Goal: Task Accomplishment & Management: Use online tool/utility

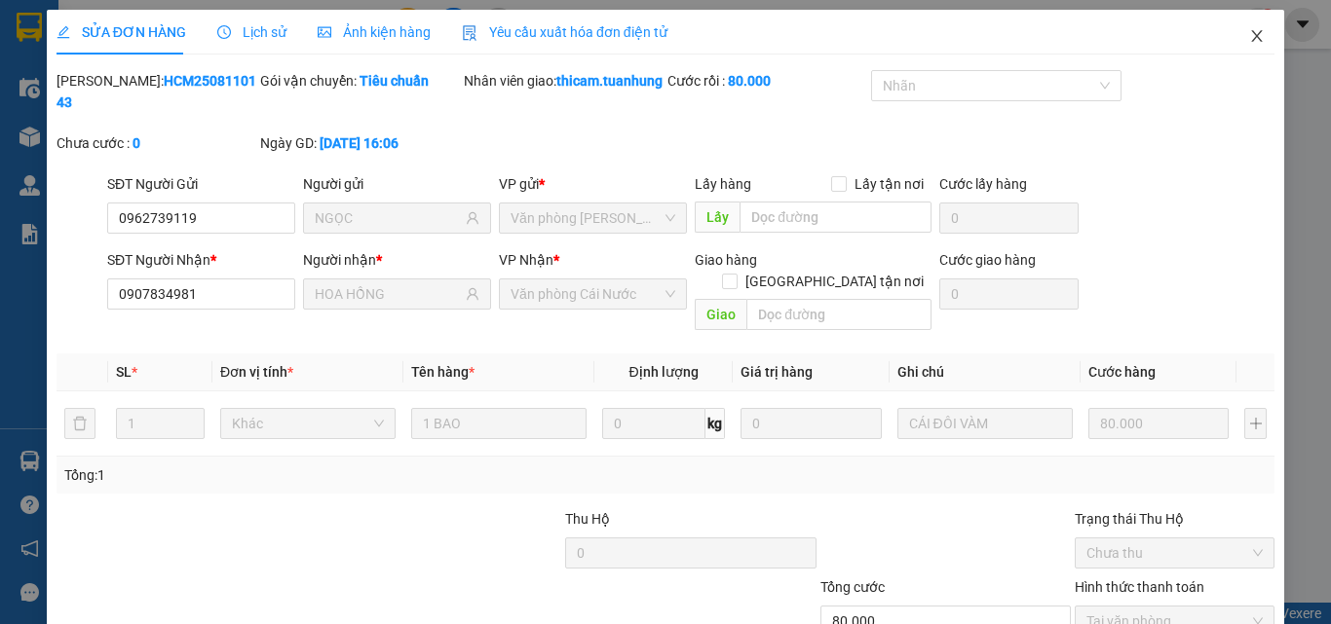
click at [1249, 36] on icon "close" at bounding box center [1257, 36] width 16 height 16
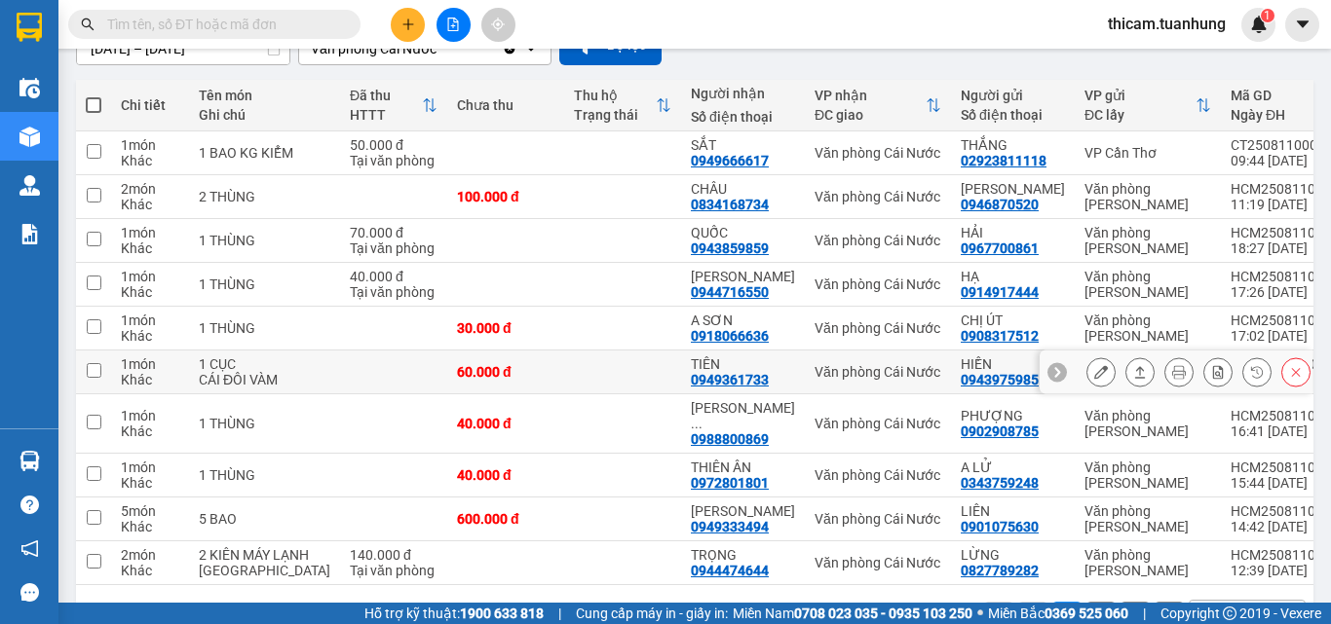
scroll to position [292, 0]
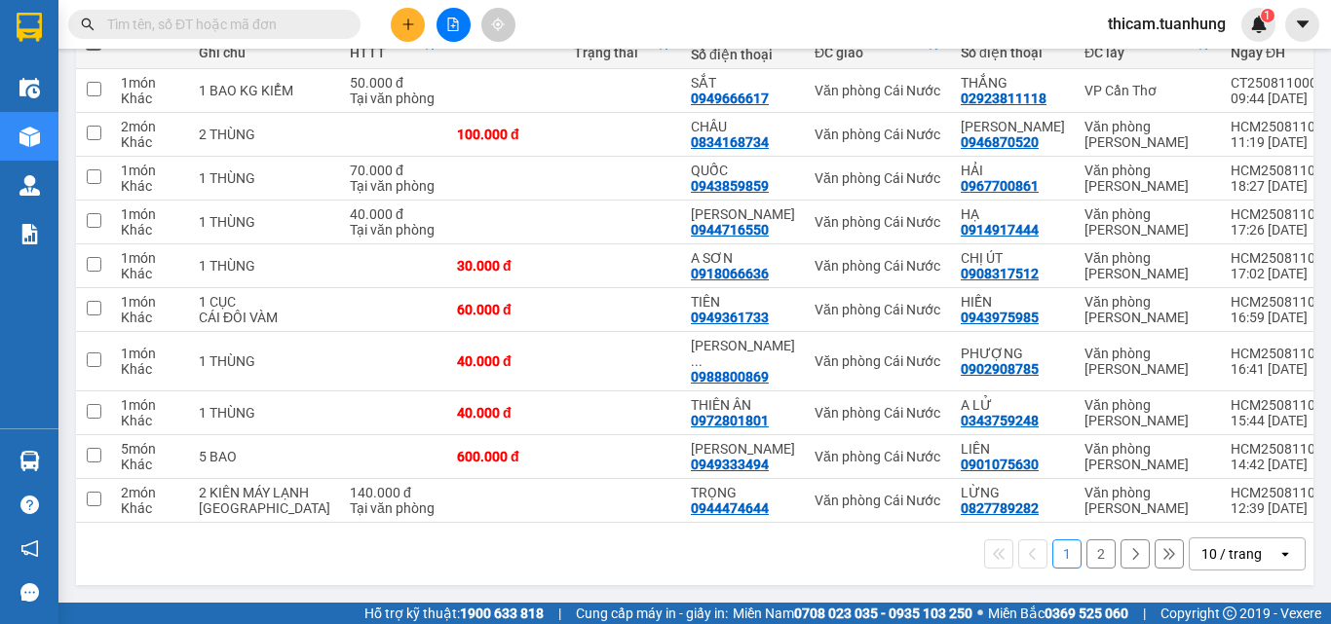
click at [1087, 555] on button "2" at bounding box center [1100, 554] width 29 height 29
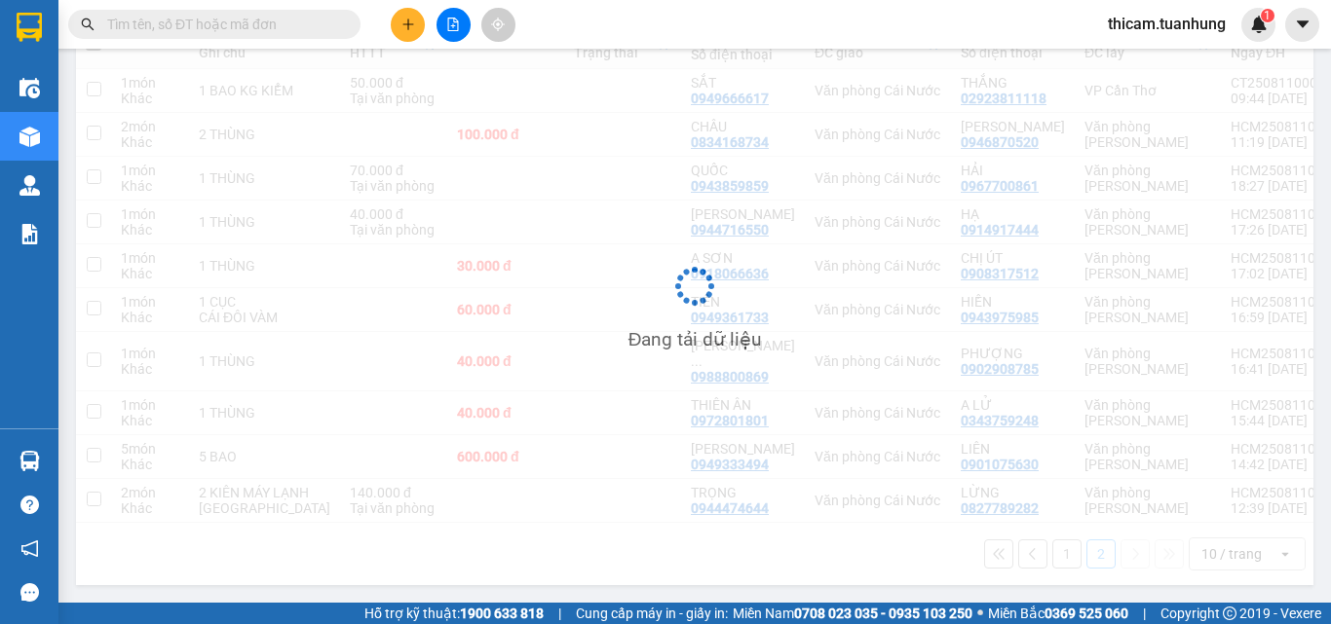
scroll to position [90, 0]
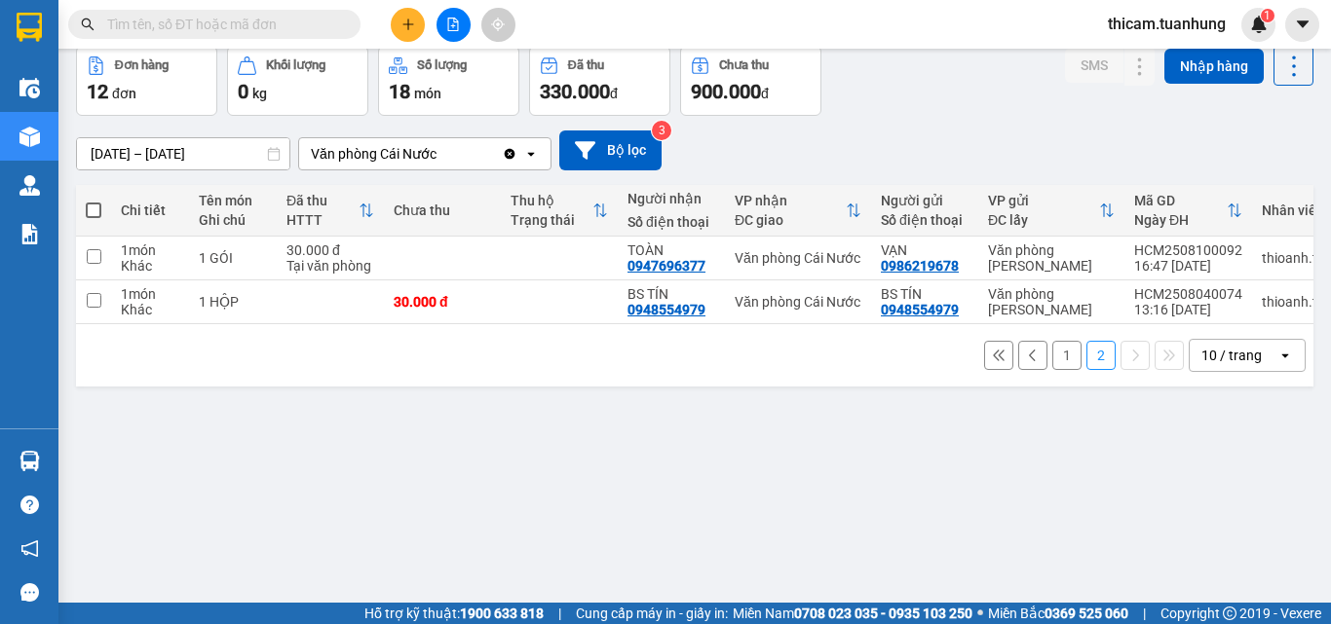
click at [1052, 360] on button "1" at bounding box center [1066, 355] width 29 height 29
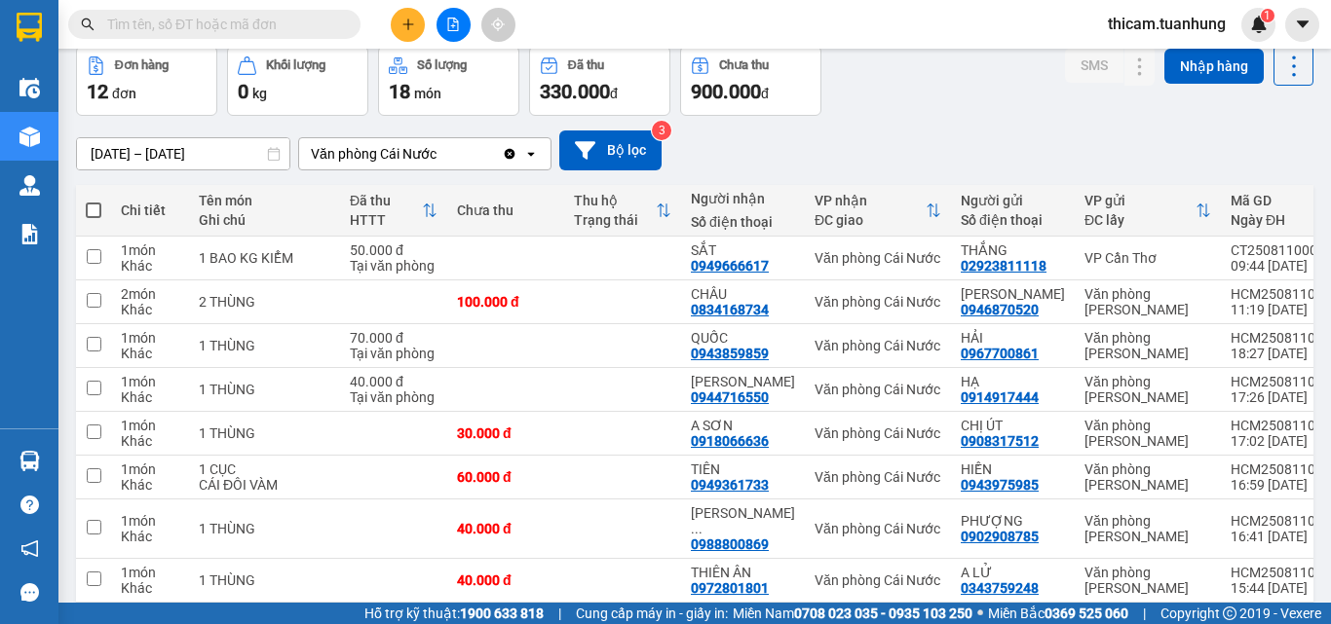
click at [251, 24] on input "text" at bounding box center [222, 24] width 230 height 21
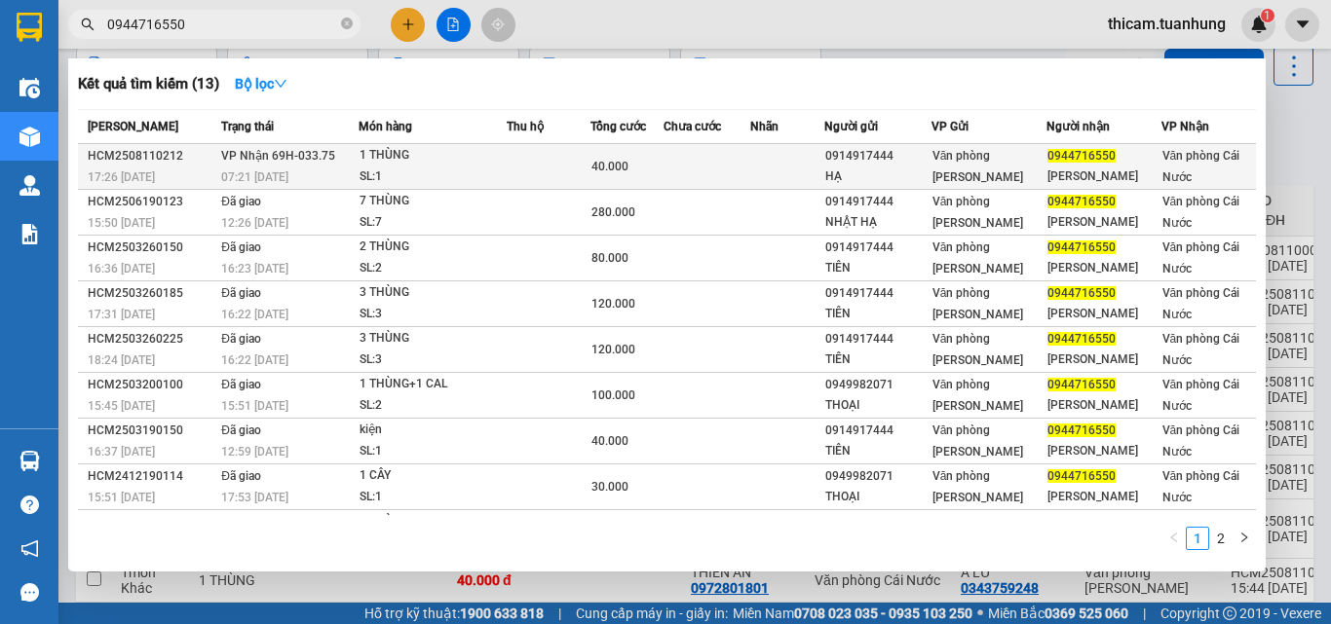
type input "0944716550"
click at [1065, 157] on span "0944716550" at bounding box center [1081, 156] width 68 height 14
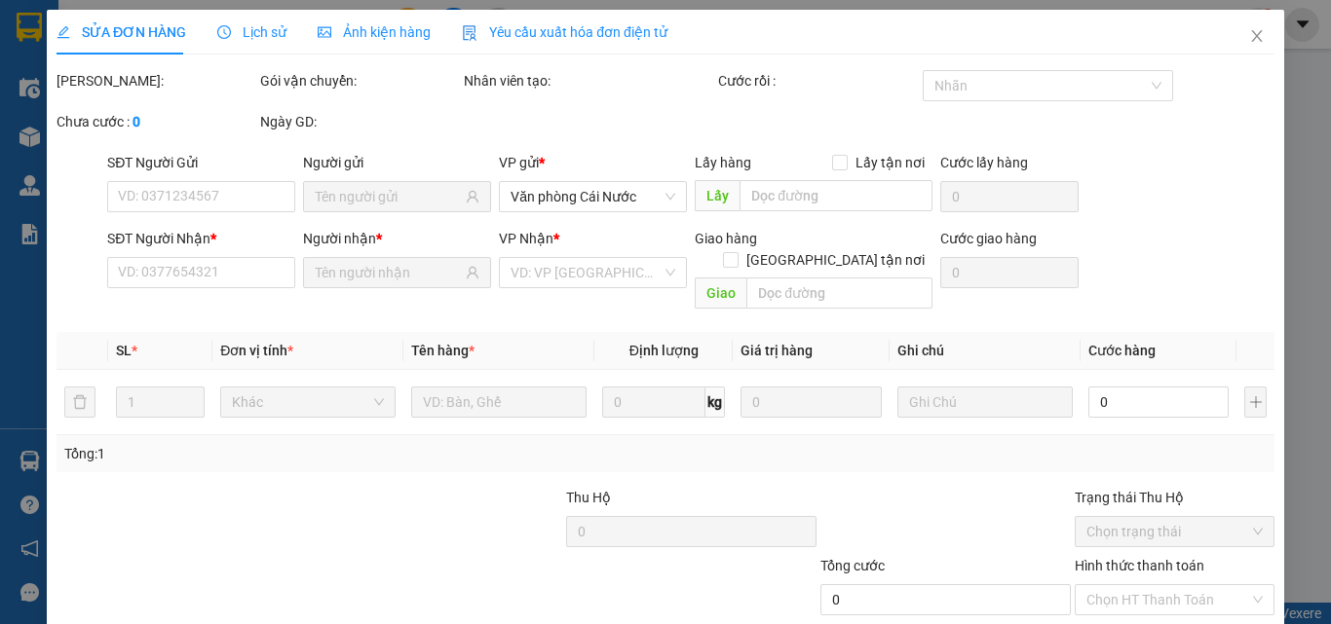
type input "0914917444"
type input "HẠ"
type input "0944716550"
type input "[PERSON_NAME]"
type input "40.000"
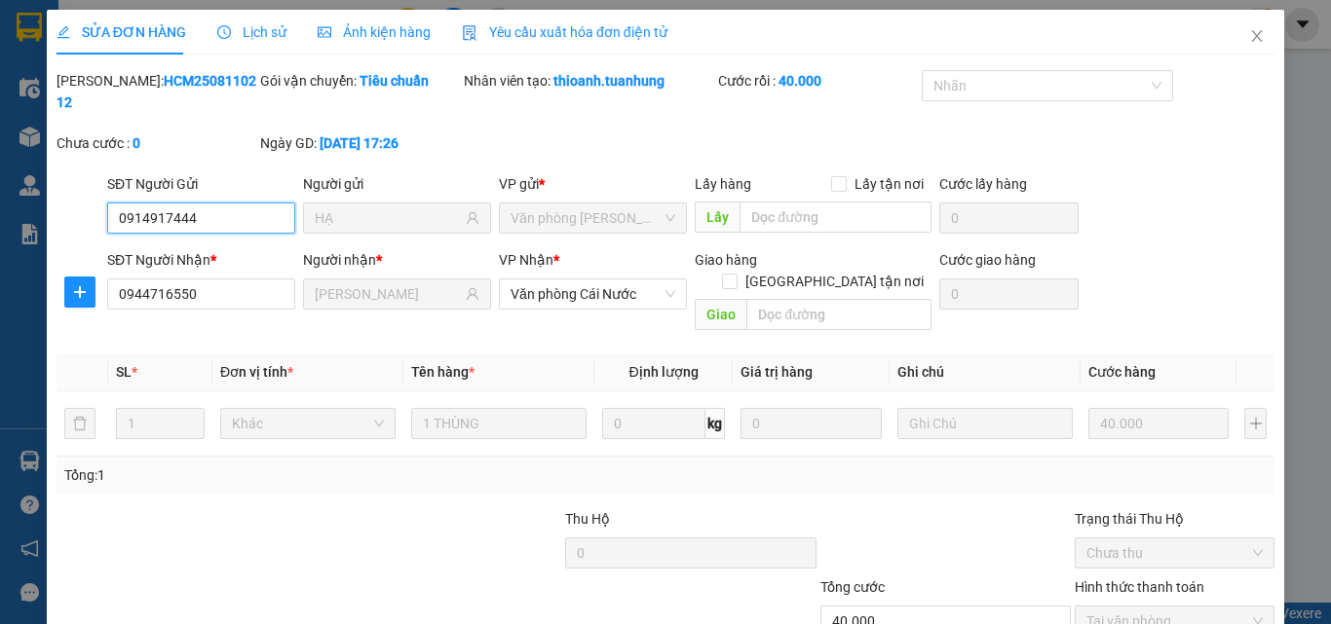
scroll to position [100, 0]
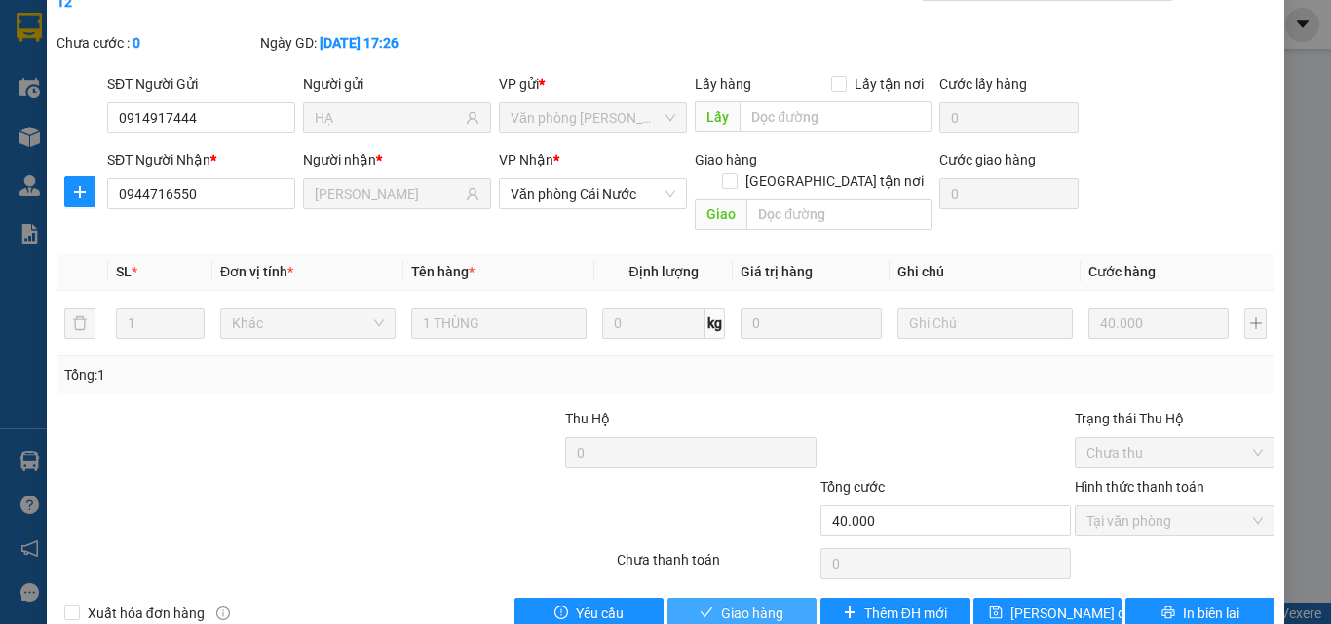
click at [721, 603] on span "Giao hàng" at bounding box center [752, 613] width 62 height 21
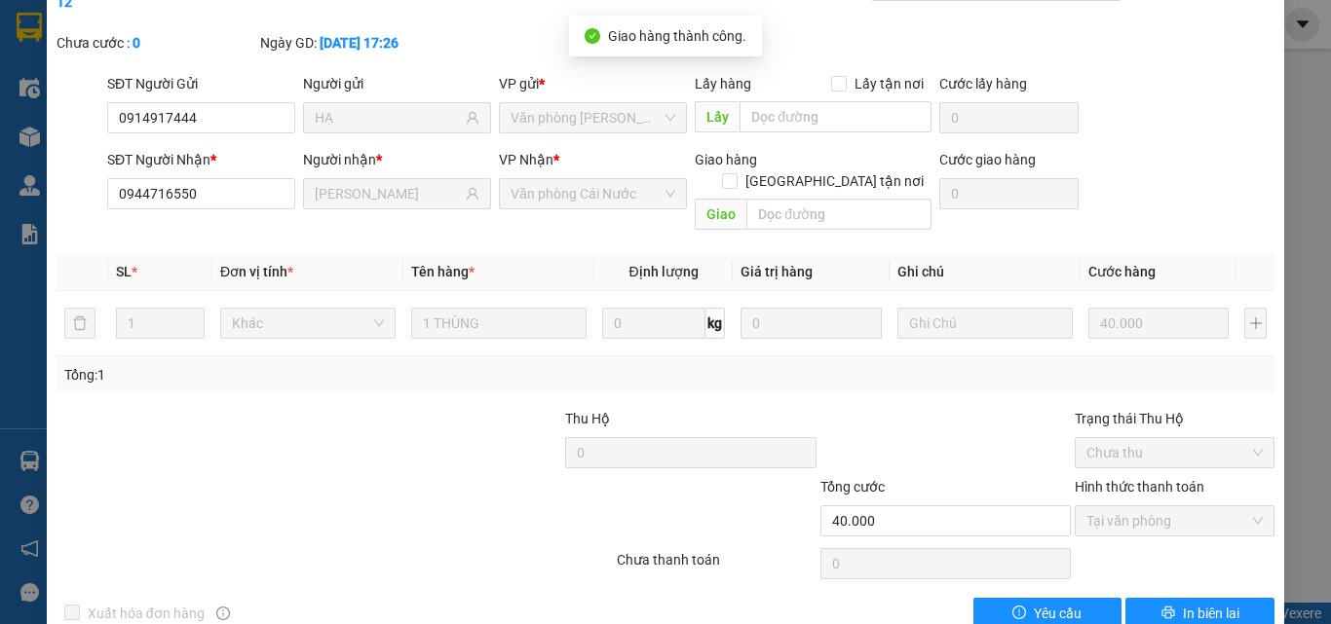
scroll to position [0, 0]
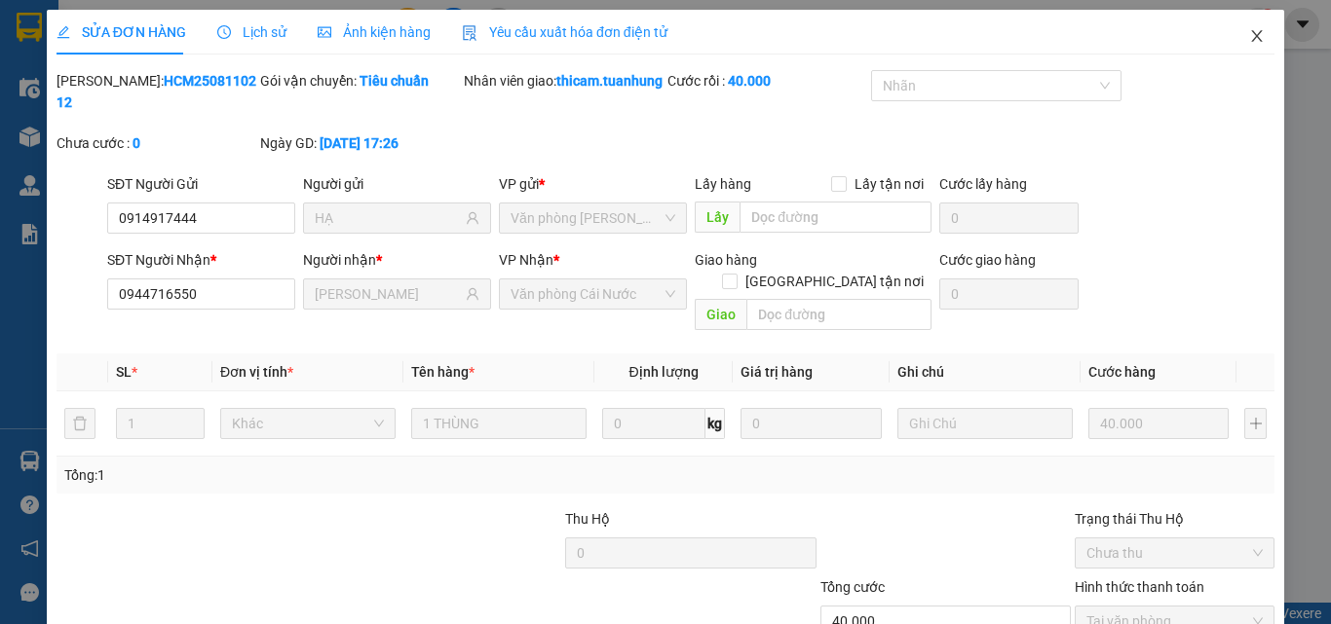
click at [1249, 30] on icon "close" at bounding box center [1257, 36] width 16 height 16
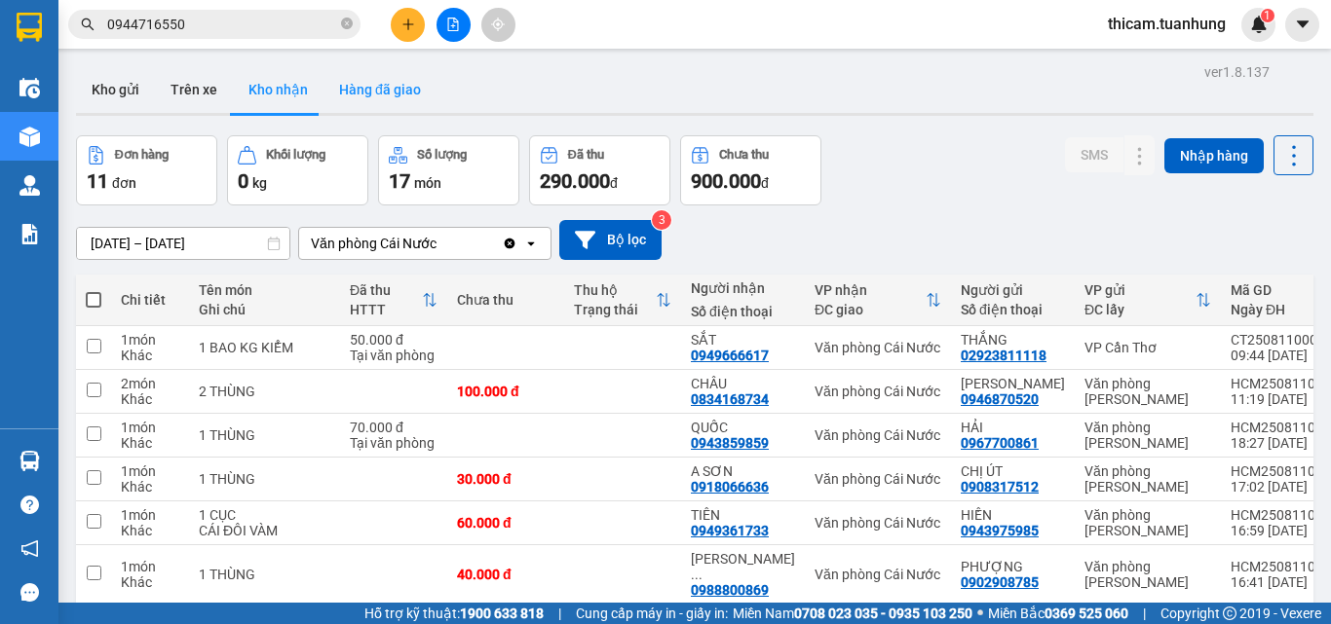
click at [371, 91] on button "Hàng đã giao" at bounding box center [379, 89] width 113 height 47
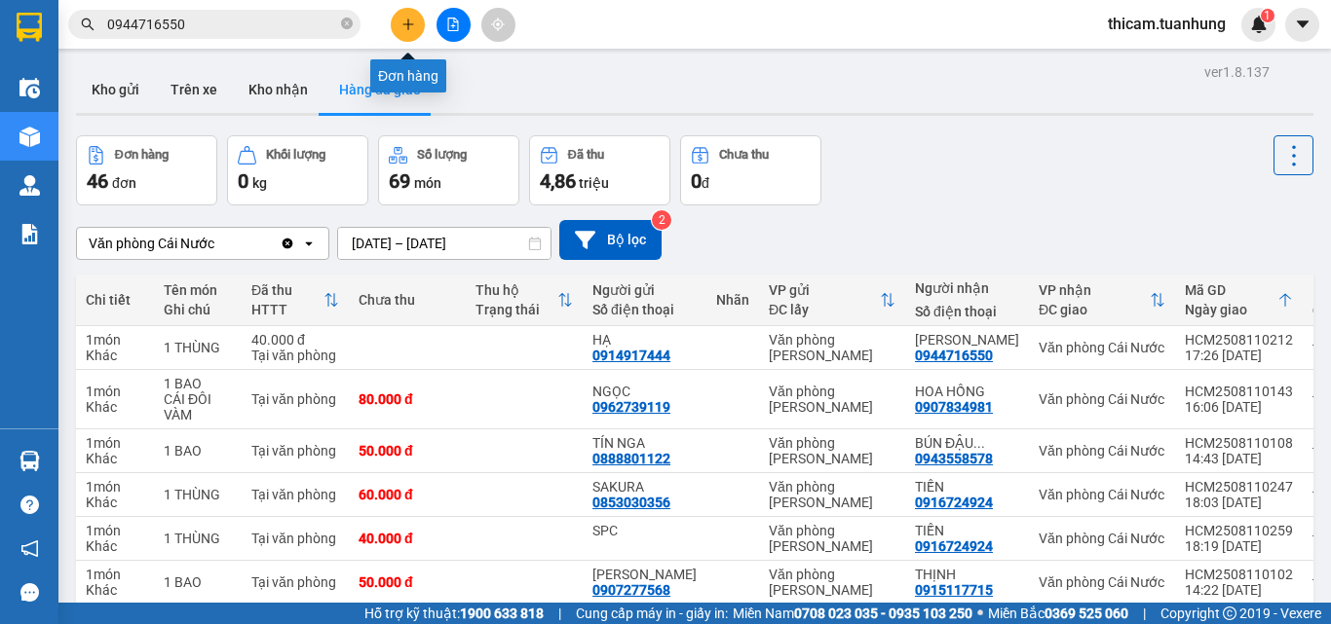
click at [408, 32] on button at bounding box center [408, 25] width 34 height 34
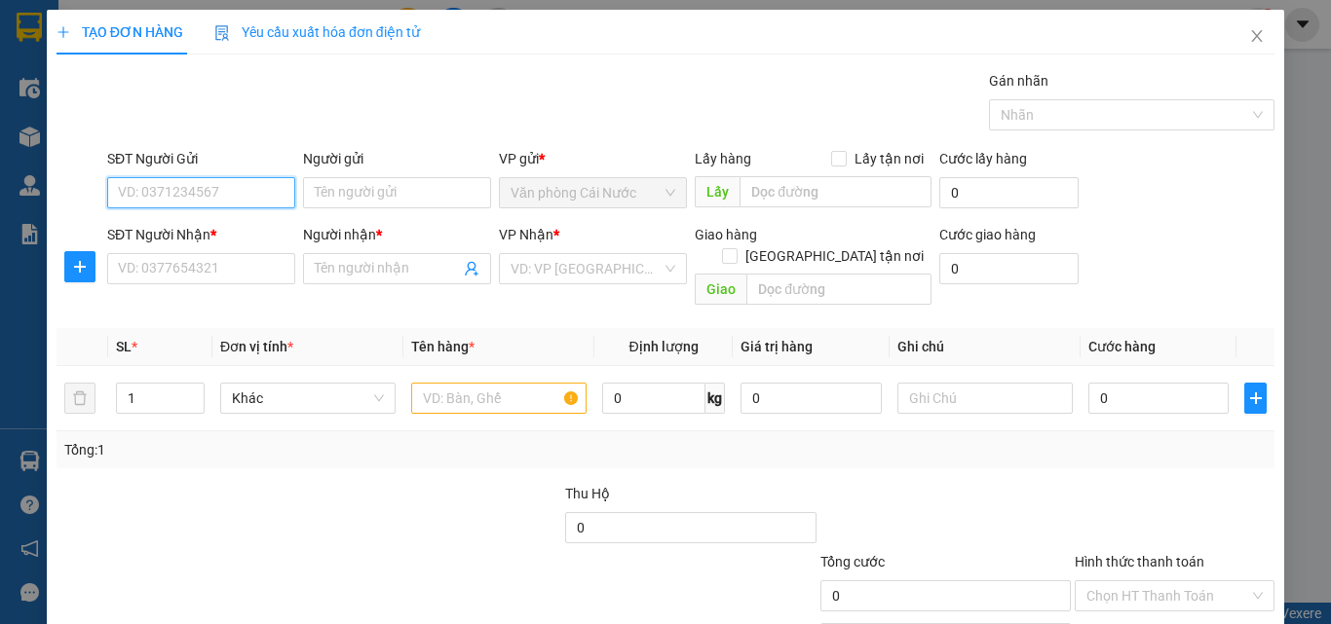
click at [178, 183] on input "SĐT Người Gửi" at bounding box center [201, 192] width 188 height 31
type input "0886113007"
click at [217, 234] on div "0886113007 - TRÂN" at bounding box center [199, 231] width 163 height 21
type input "TRÂN"
type input "0886113007"
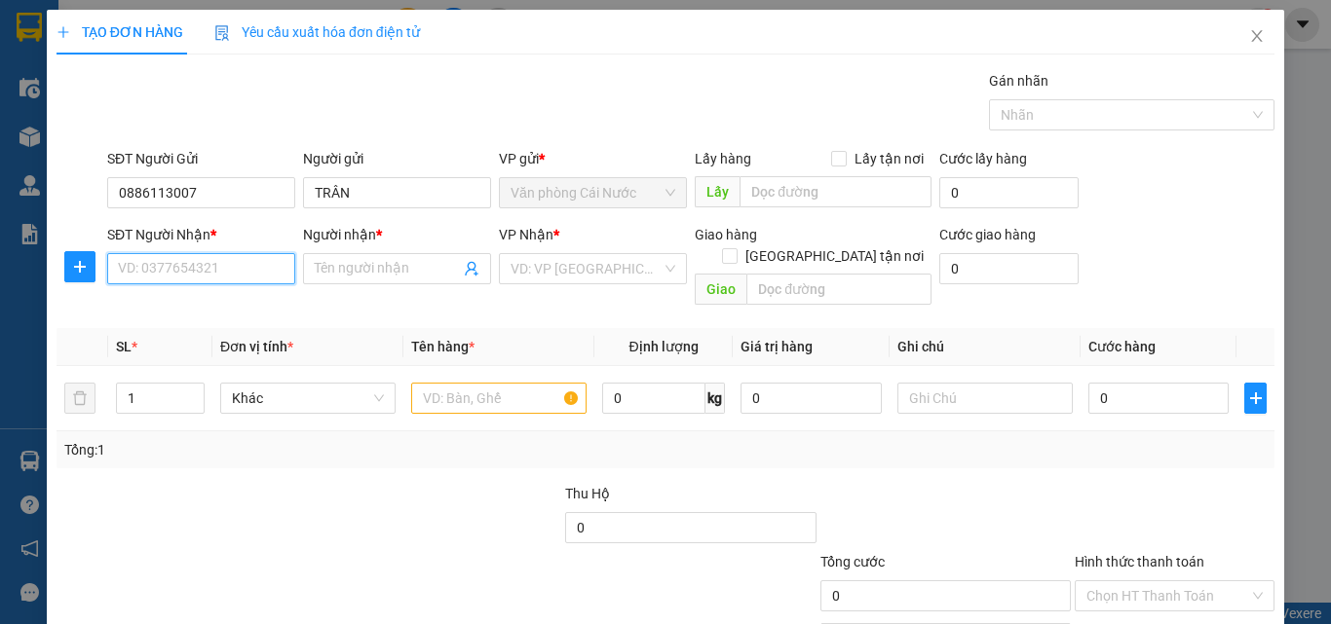
click at [206, 277] on input "SĐT Người Nhận *" at bounding box center [201, 268] width 188 height 31
click at [201, 303] on div "0886113007 - TRÂN" at bounding box center [199, 307] width 163 height 21
type input "0886113007"
type input "TRÂN"
type input "0886113007"
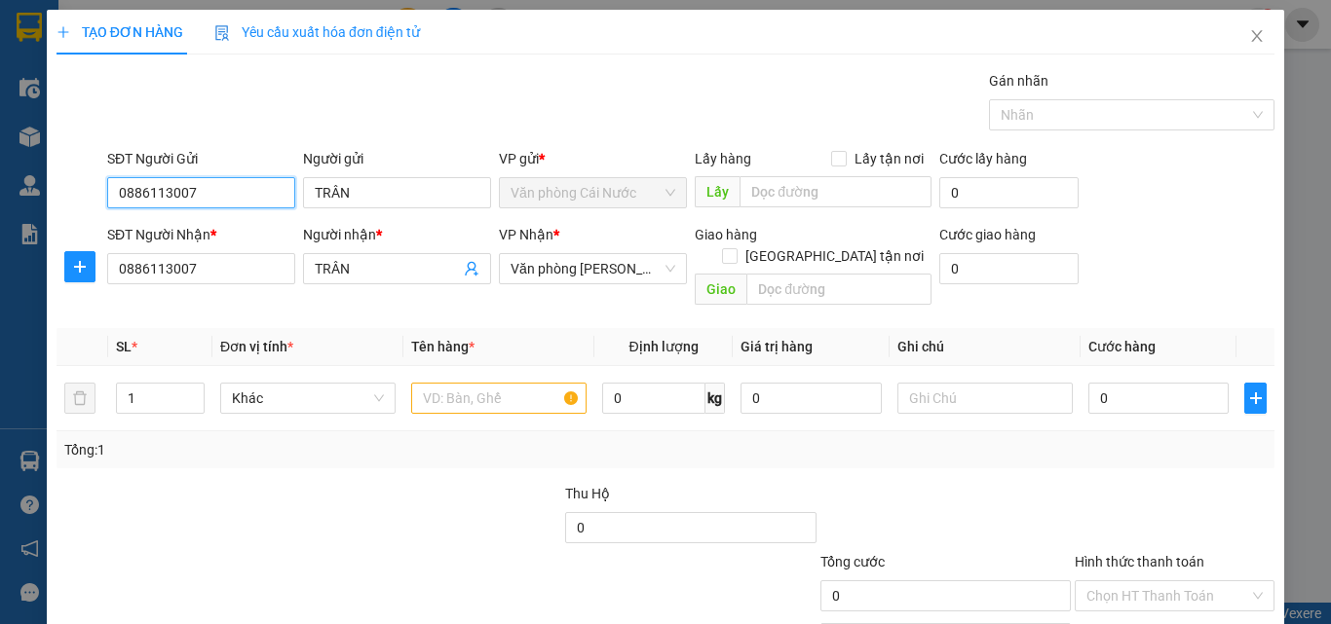
click at [226, 196] on input "0886113007" at bounding box center [201, 192] width 188 height 31
type input "0"
type input "0947707007"
click at [235, 231] on div "0947707007 - [PERSON_NAME]" at bounding box center [214, 231] width 192 height 21
type input "[PERSON_NAME]"
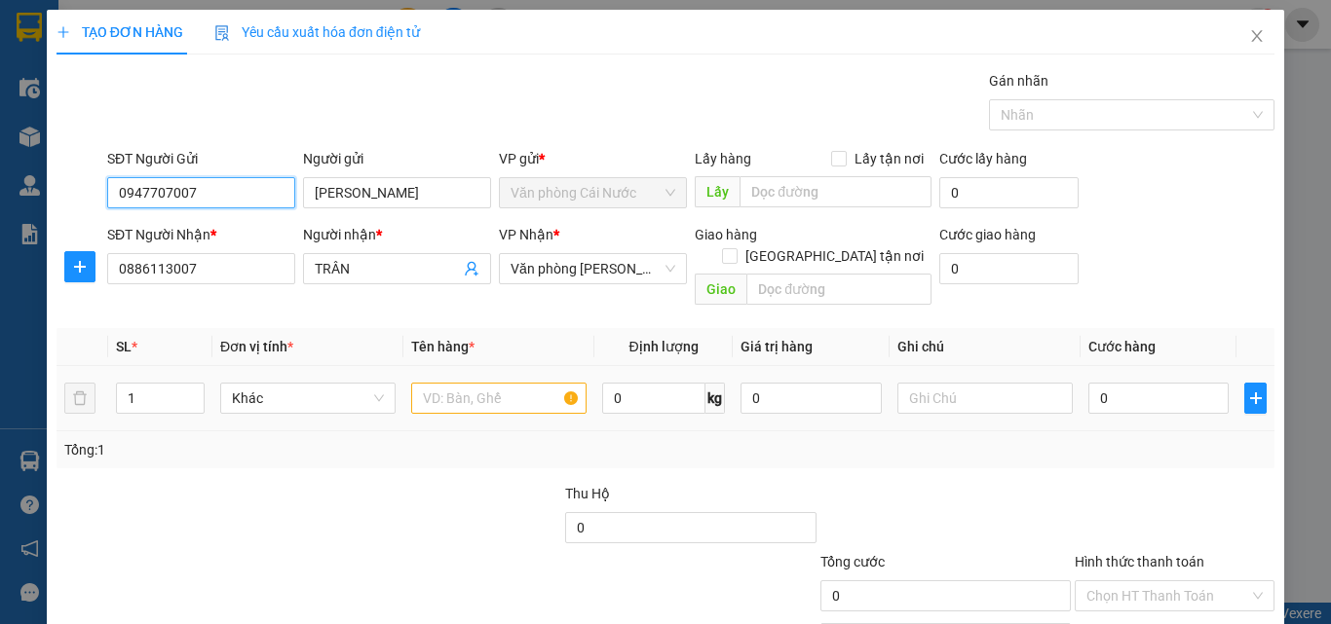
type input "0947707007"
click at [490, 385] on input "text" at bounding box center [498, 398] width 175 height 31
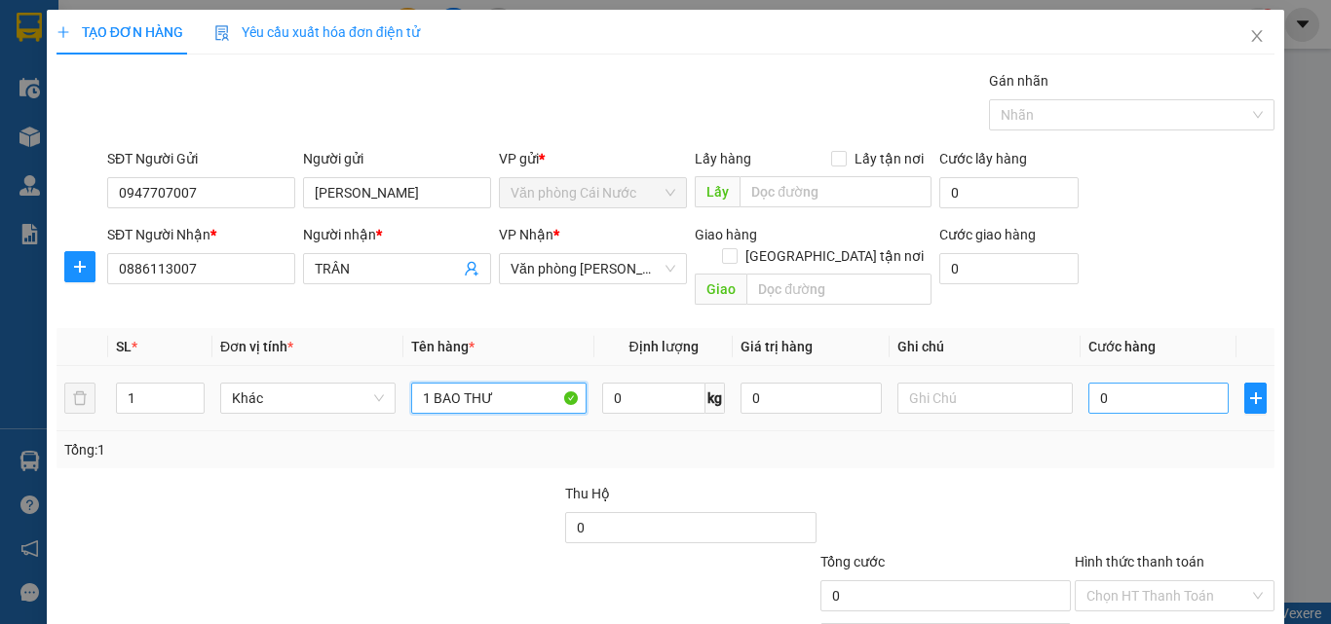
type input "1 BAO THƯ"
click at [1166, 383] on input "0" at bounding box center [1158, 398] width 140 height 31
type input "3"
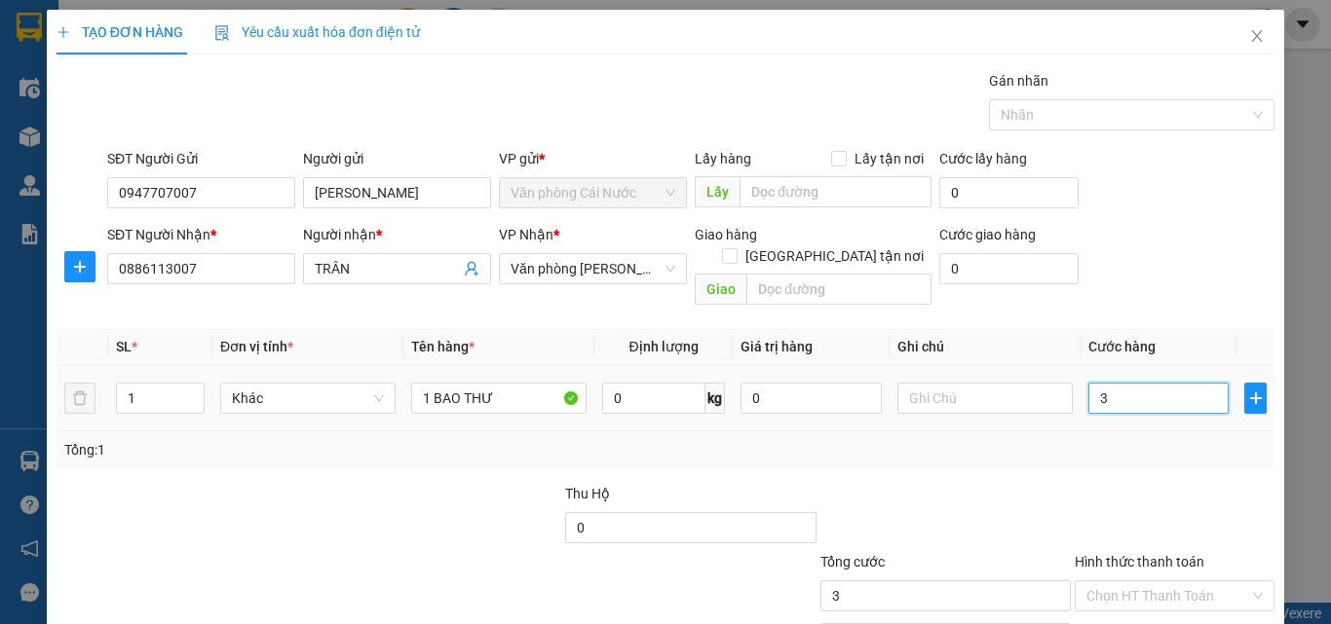
type input "30"
type input "30.000"
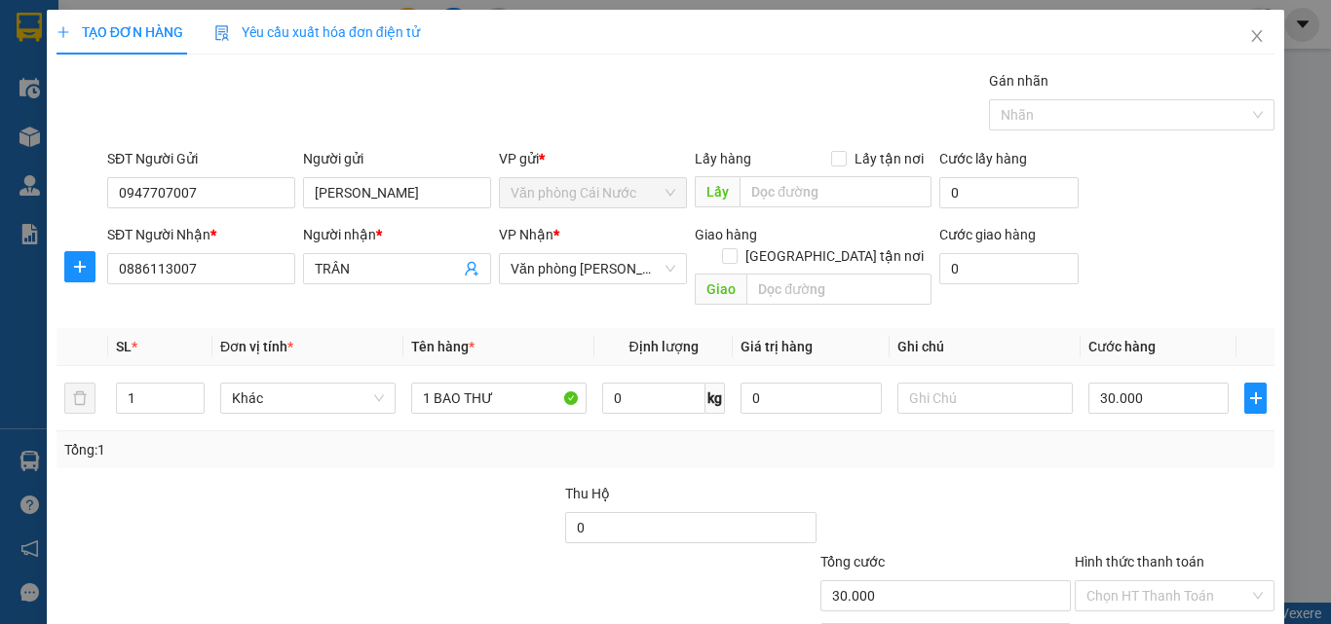
click at [1164, 483] on div at bounding box center [1175, 517] width 204 height 68
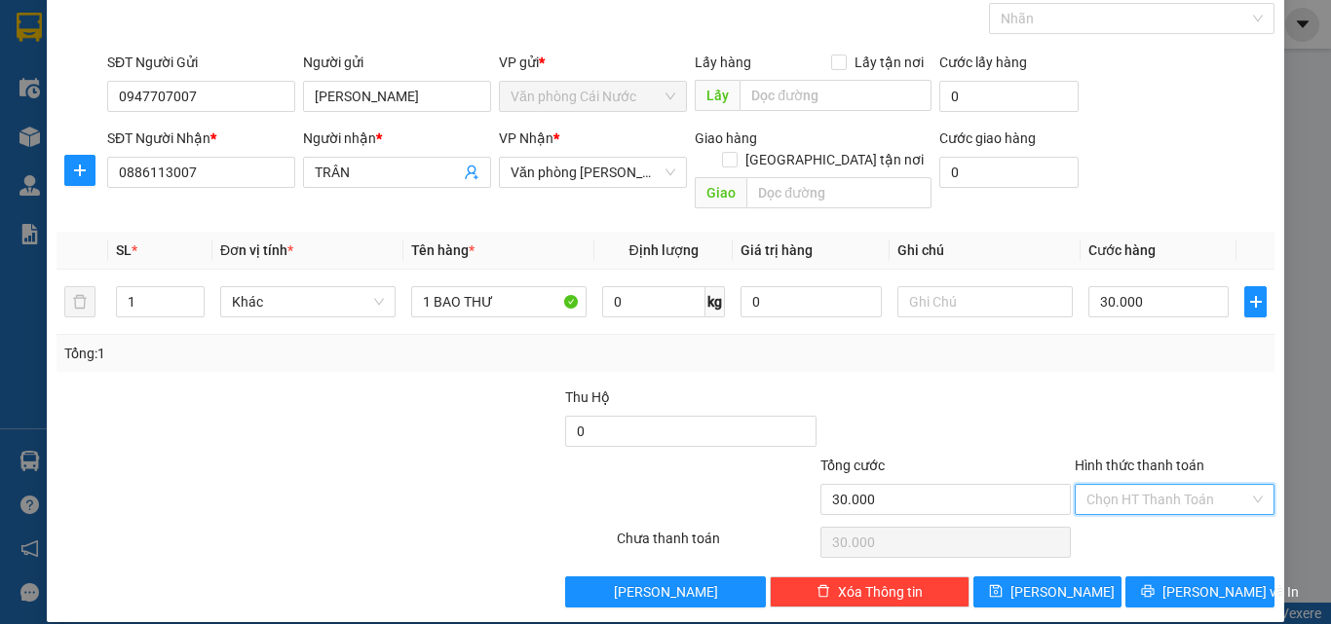
click at [1153, 485] on input "Hình thức thanh toán" at bounding box center [1167, 499] width 163 height 29
click at [1117, 521] on div "Tại văn phòng" at bounding box center [1163, 517] width 174 height 21
type input "0"
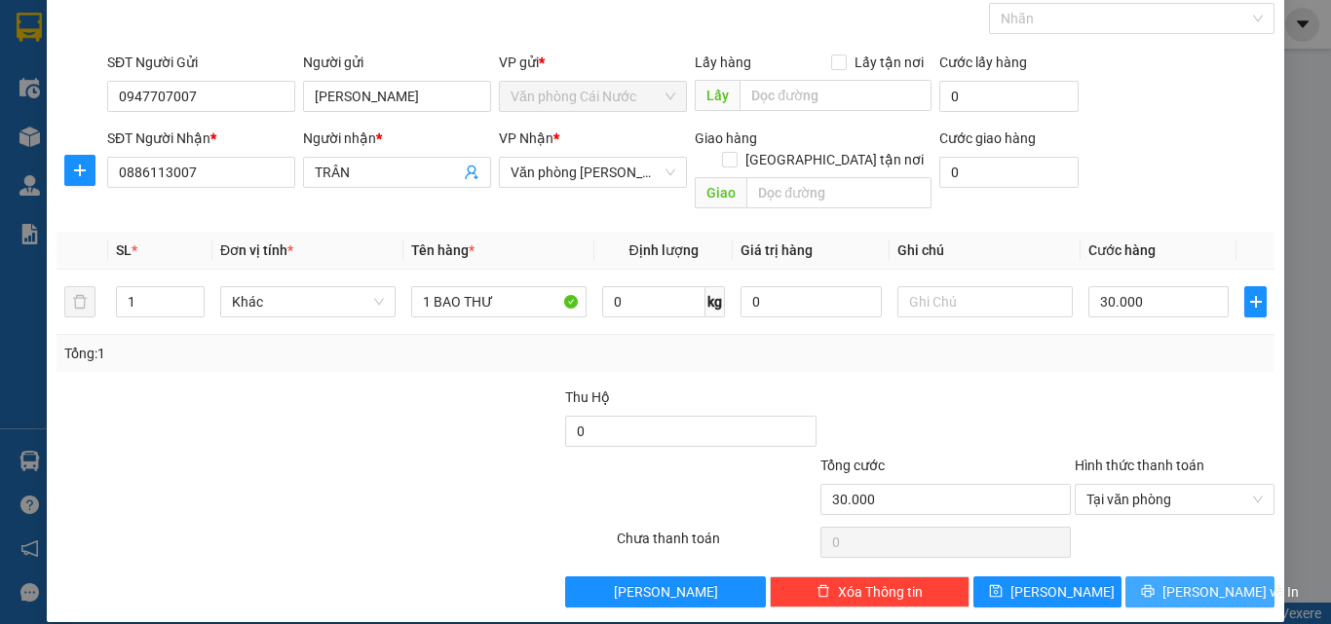
click at [1182, 582] on span "[PERSON_NAME] và In" at bounding box center [1230, 592] width 136 height 21
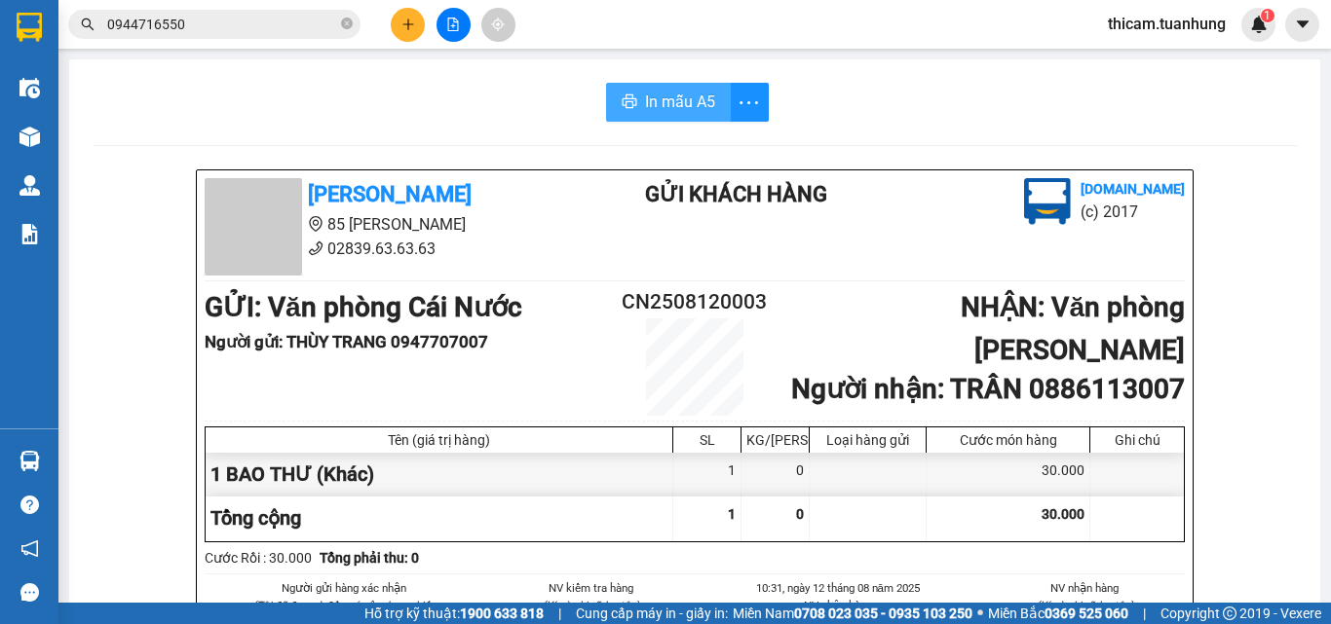
click at [664, 103] on span "In mẫu A5" at bounding box center [680, 102] width 70 height 24
click at [412, 25] on icon "plus" at bounding box center [408, 25] width 14 height 14
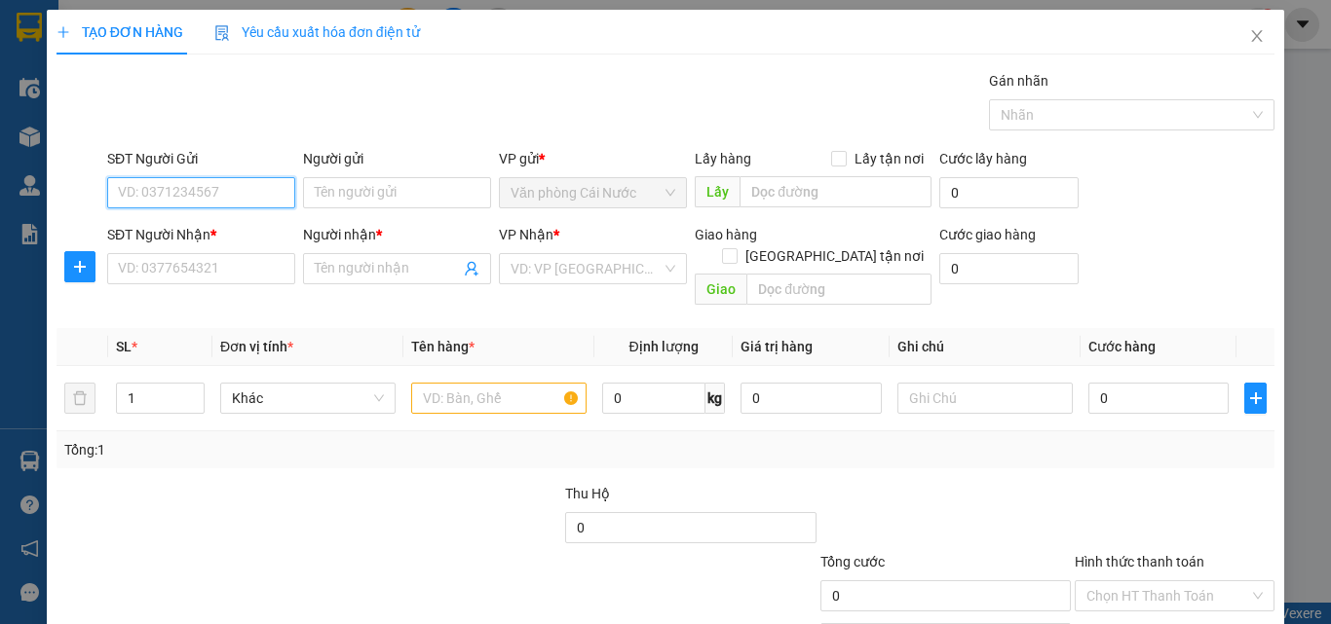
click at [252, 184] on input "SĐT Người Gửi" at bounding box center [201, 192] width 188 height 31
type input "0919213211"
click at [213, 233] on div "0919213211 - CHÂU" at bounding box center [199, 231] width 163 height 21
type input "CHÂU"
type input "0919213211"
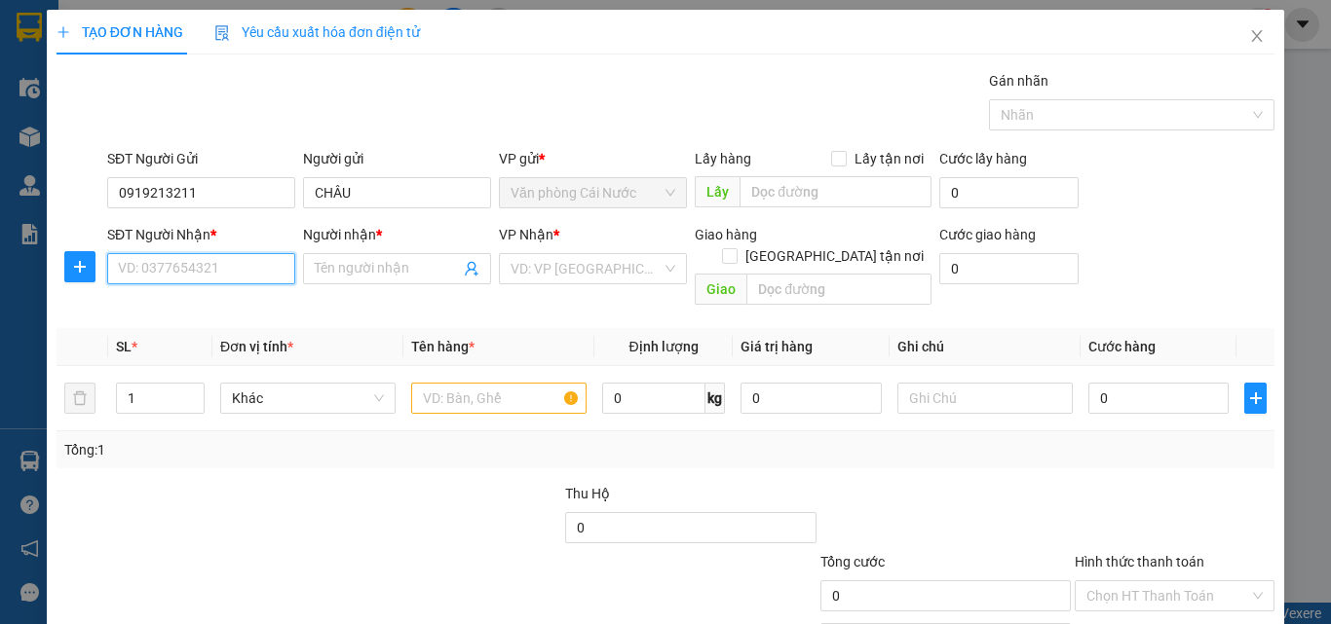
click at [196, 267] on input "SĐT Người Nhận *" at bounding box center [201, 268] width 188 height 31
click at [203, 297] on div "0941448432 - THƯƠNG" at bounding box center [199, 307] width 163 height 21
type input "0941448432"
type input "THƯƠNG"
click at [494, 383] on input "text" at bounding box center [498, 398] width 175 height 31
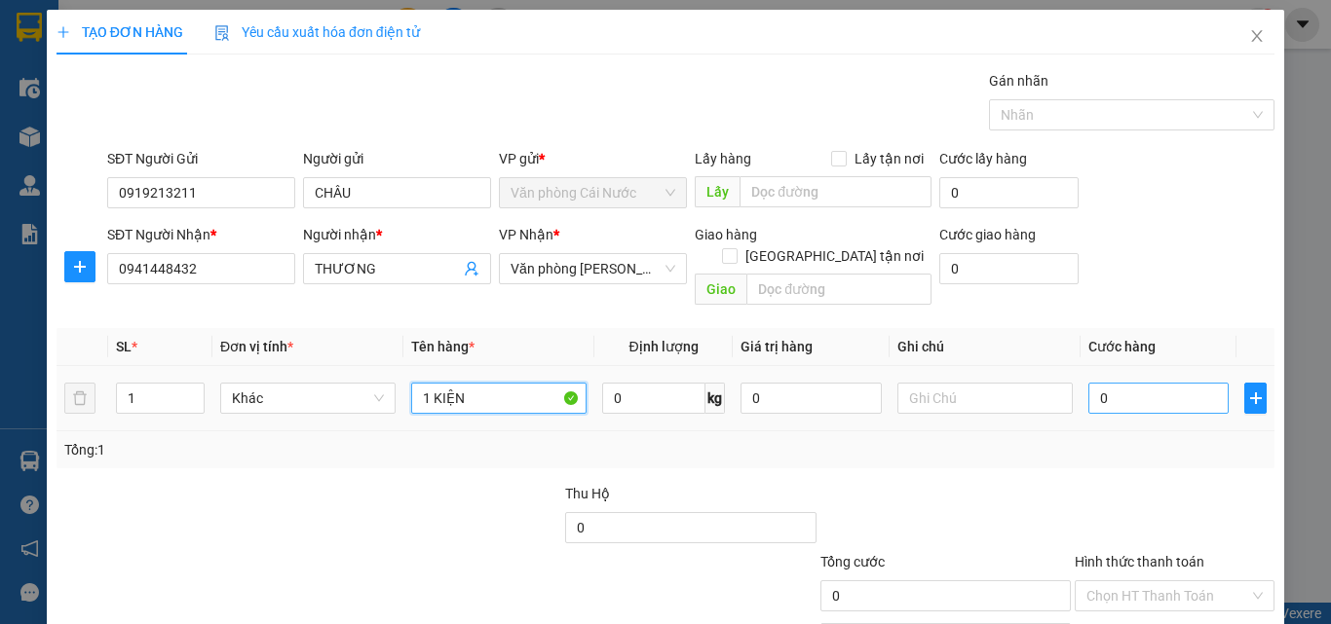
type input "1 KIỆN"
click at [1150, 383] on input "0" at bounding box center [1158, 398] width 140 height 31
type input "7"
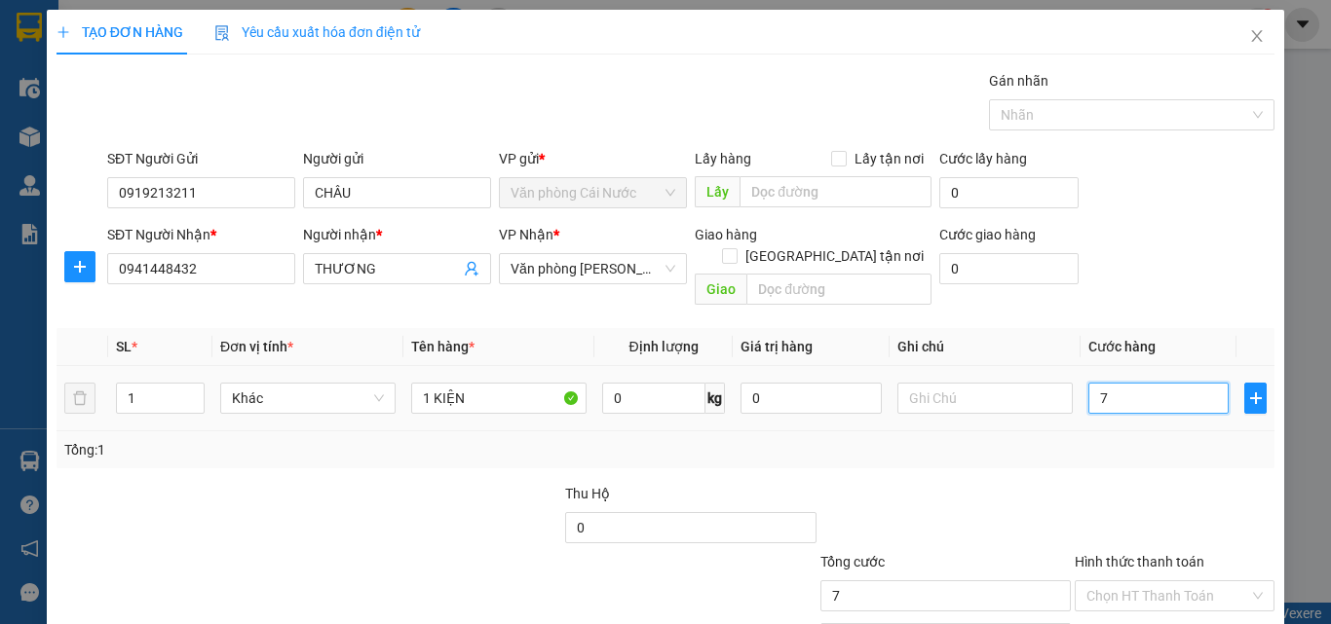
type input "70"
type input "70.000"
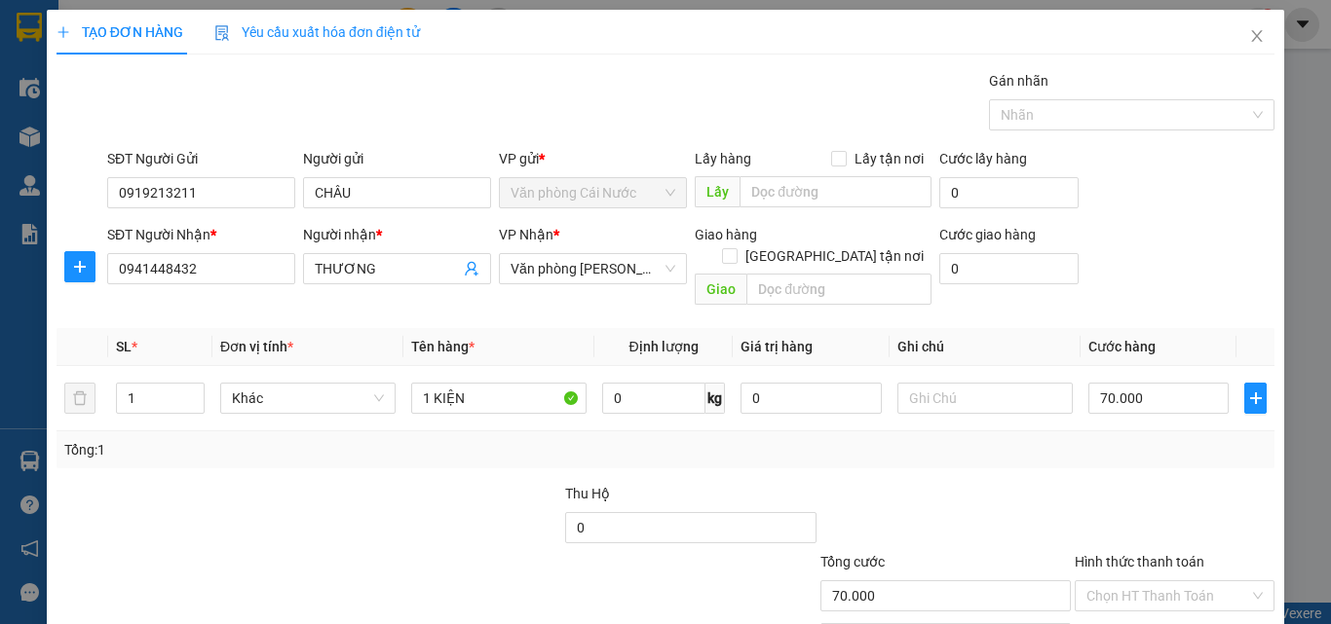
click at [1142, 439] on div "Tổng: 1" at bounding box center [665, 449] width 1202 height 21
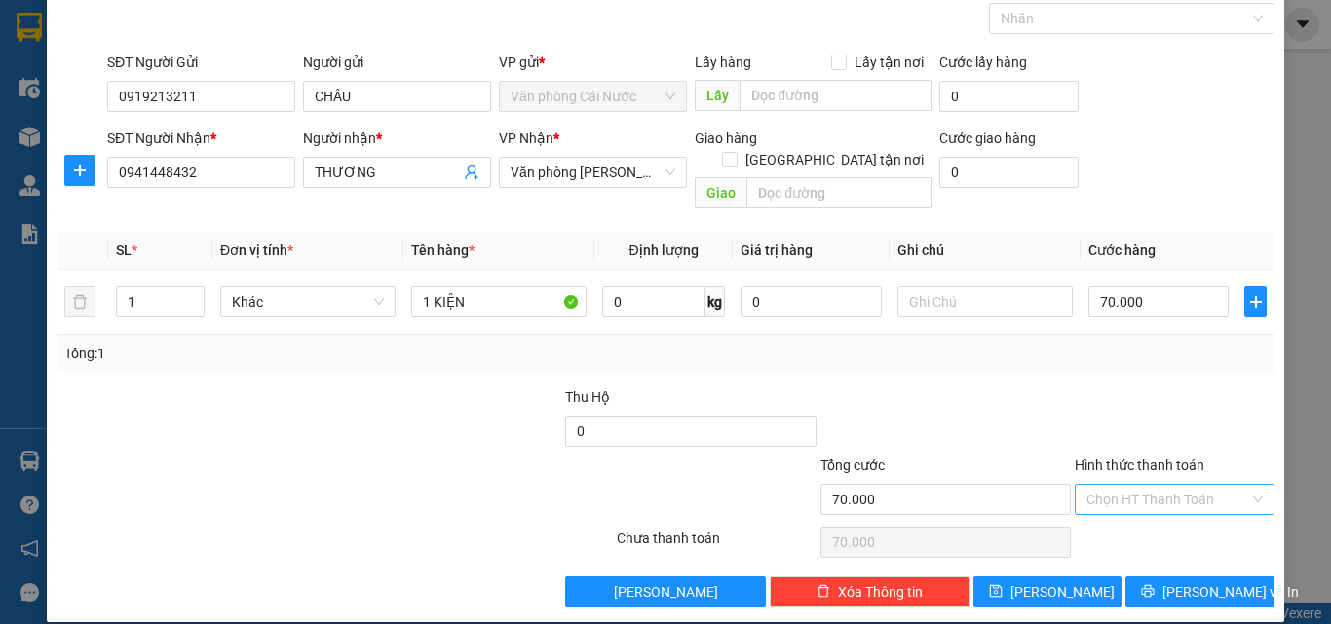
click at [1159, 485] on input "Hình thức thanh toán" at bounding box center [1167, 499] width 163 height 29
click at [1137, 510] on div "Tại văn phòng" at bounding box center [1163, 517] width 174 height 21
type input "0"
click at [1139, 485] on span "Tại văn phòng" at bounding box center [1174, 499] width 176 height 29
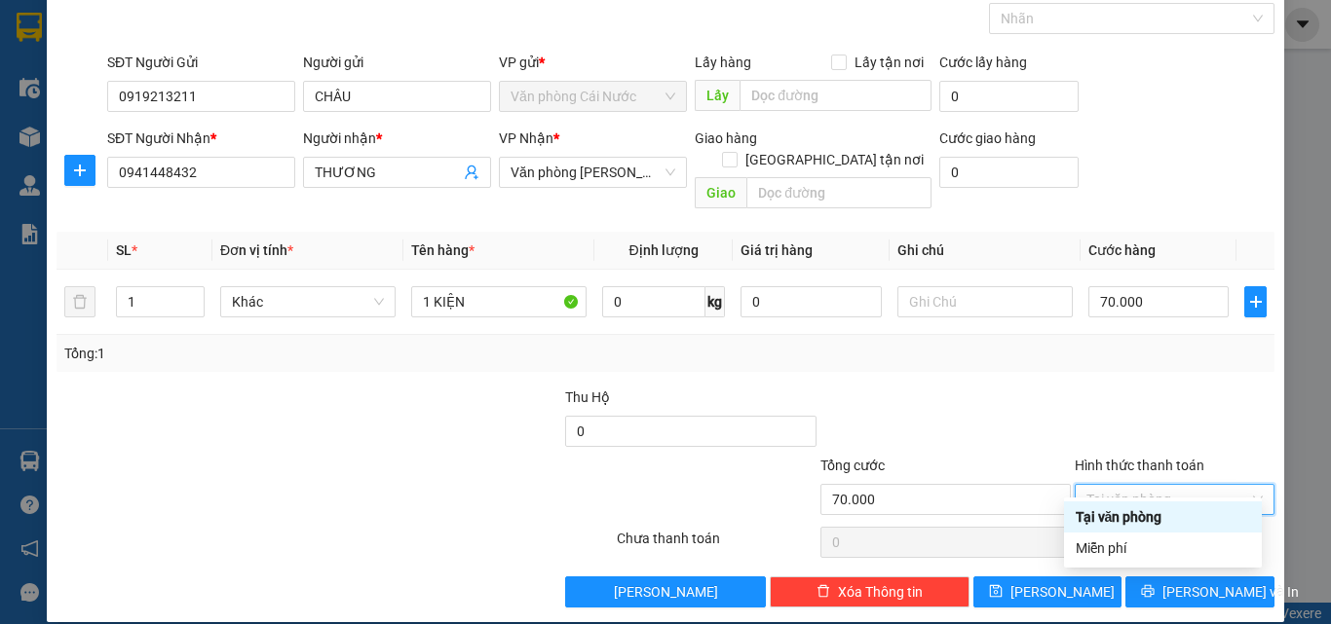
click at [1126, 514] on div "Tại văn phòng" at bounding box center [1163, 517] width 174 height 21
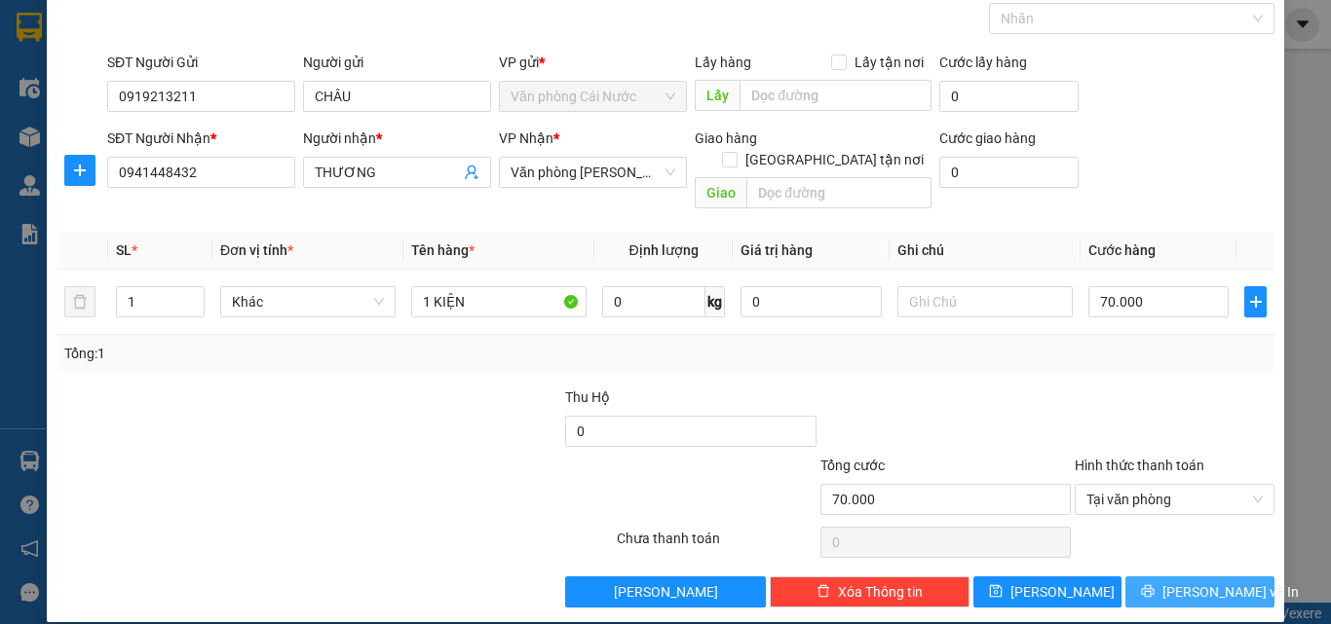
click at [1193, 582] on span "[PERSON_NAME] và In" at bounding box center [1230, 592] width 136 height 21
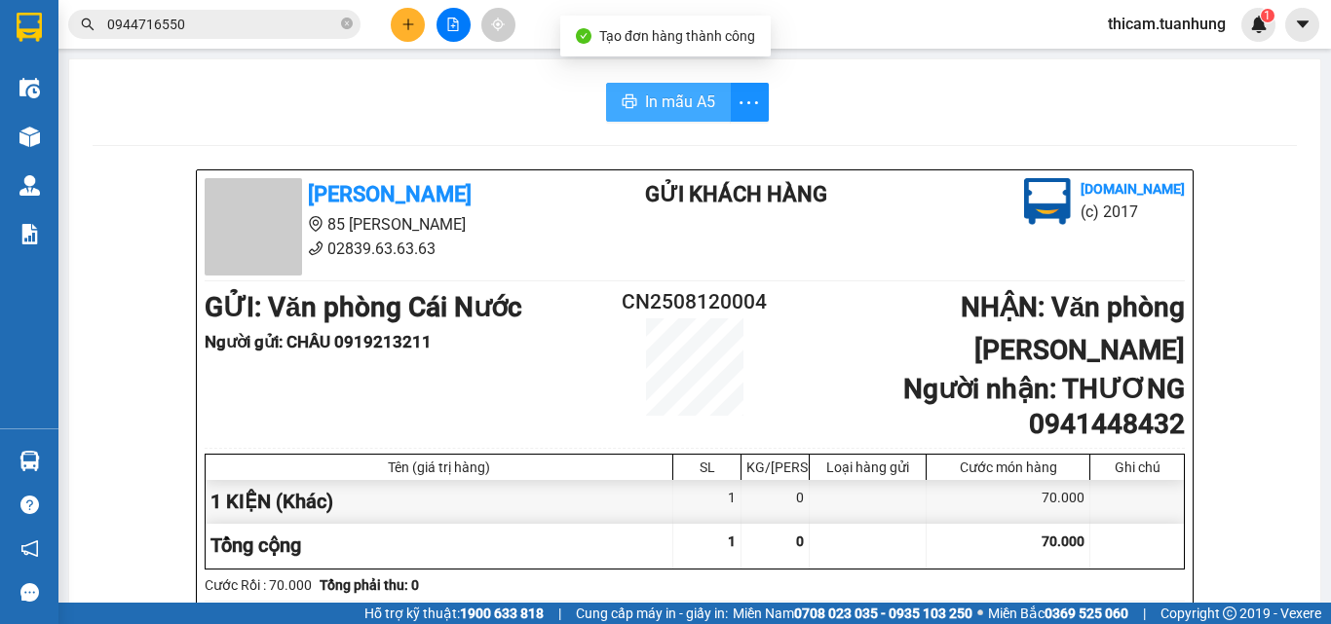
click at [668, 117] on button "In mẫu A5" at bounding box center [668, 102] width 125 height 39
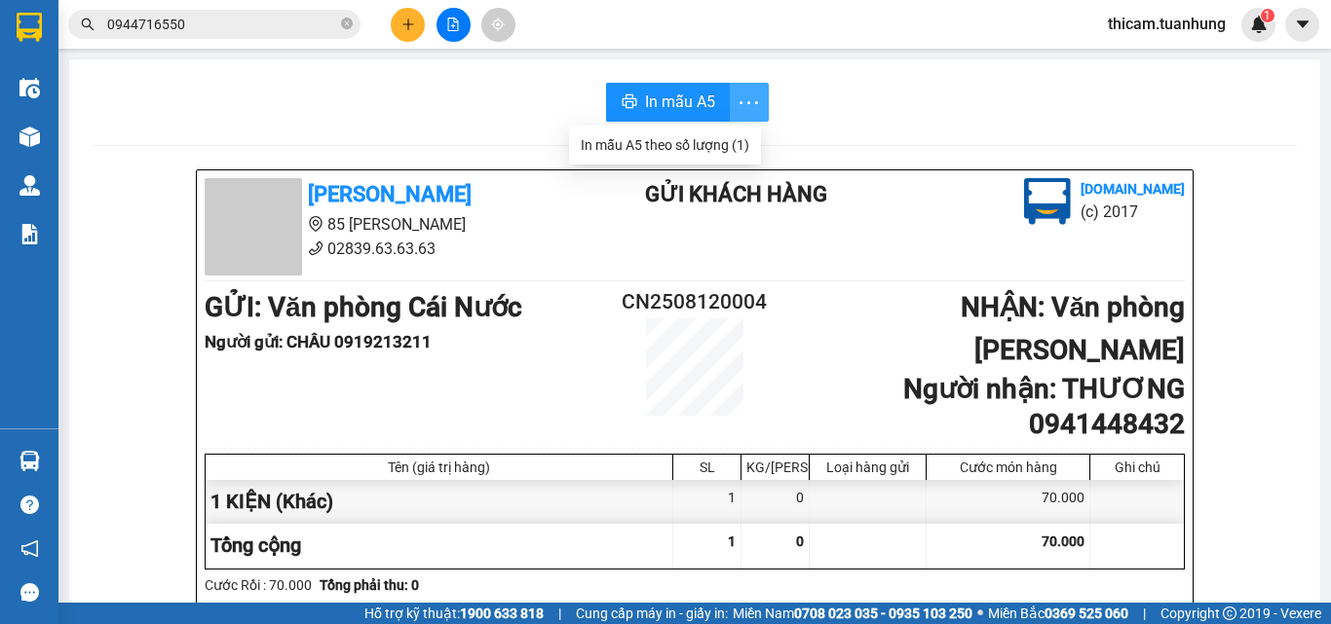
click at [738, 105] on icon "more" at bounding box center [748, 103] width 24 height 24
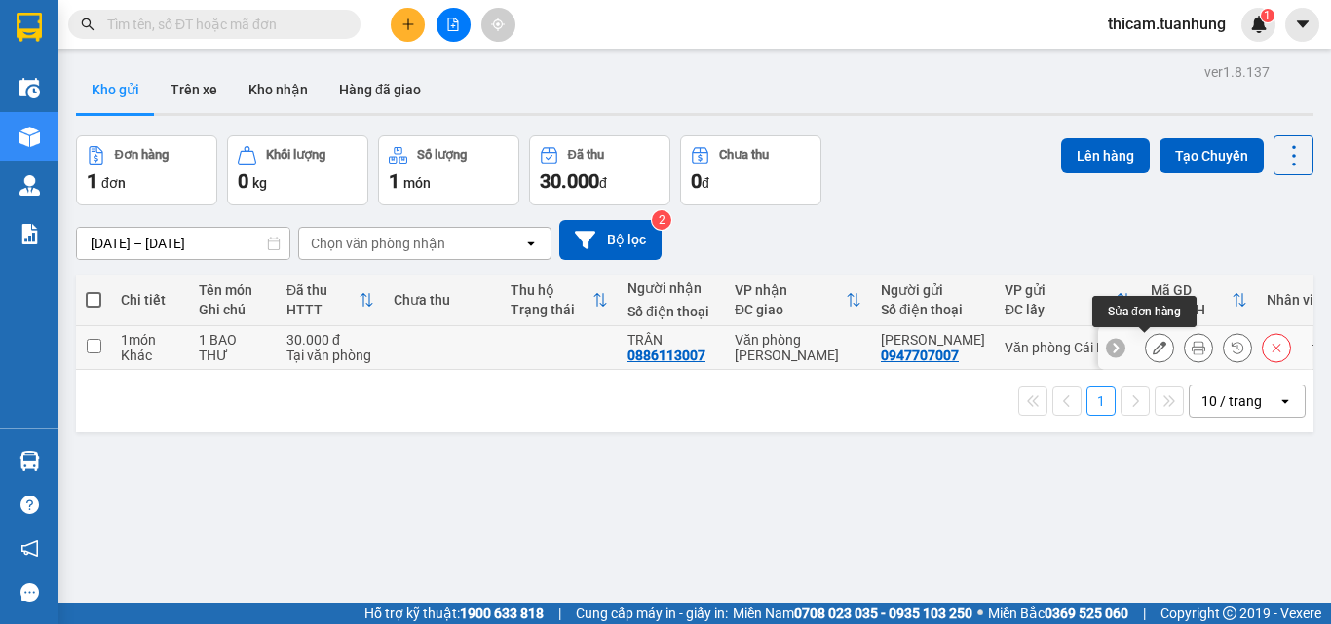
click at [1149, 339] on button at bounding box center [1159, 348] width 27 height 34
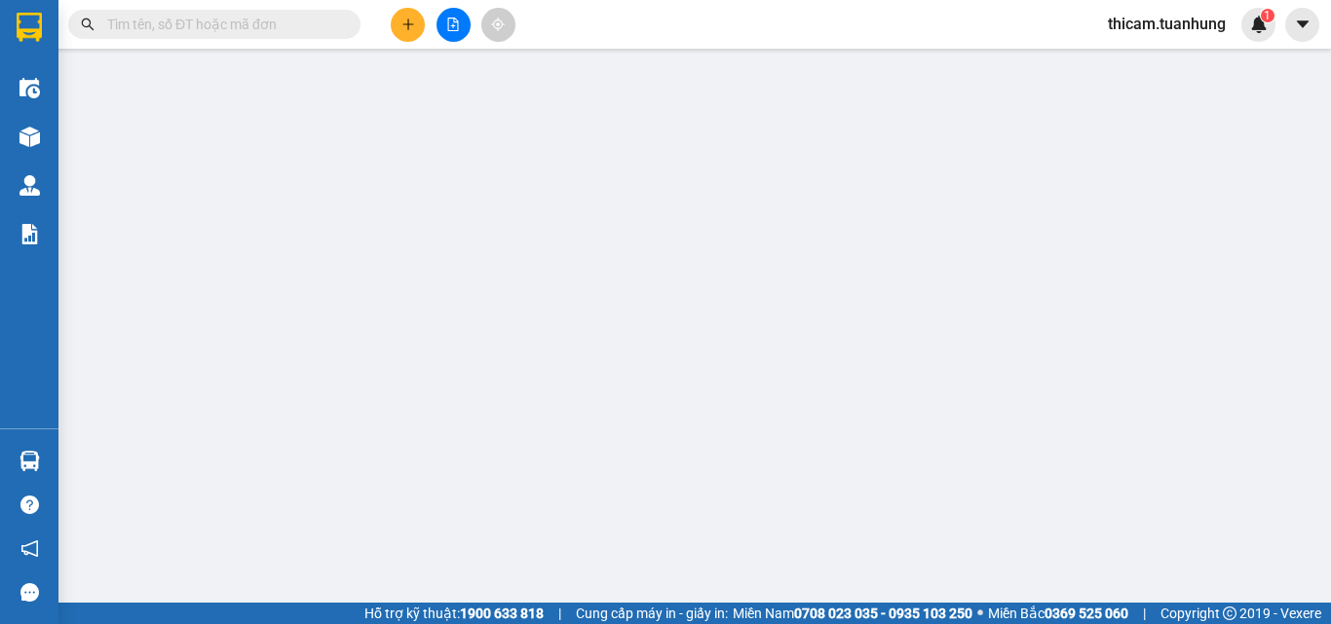
type input "0947707007"
type input "0886113007"
type input "30.000"
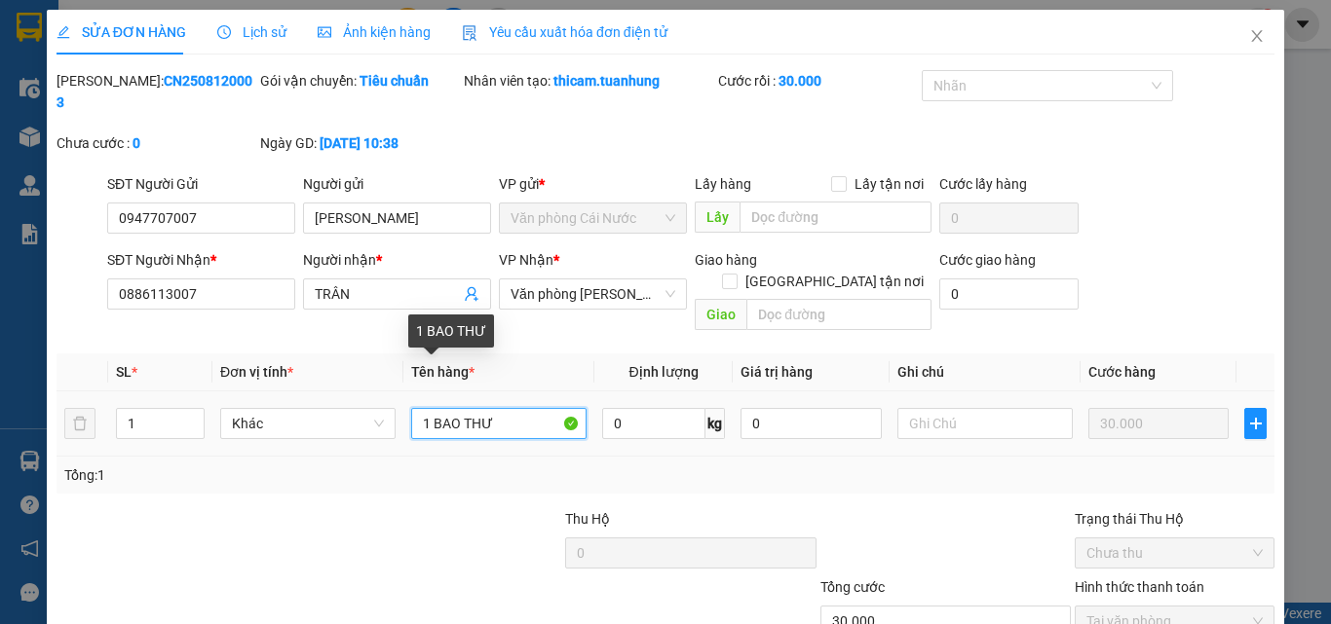
click at [521, 408] on input "1 BAO THƯ" at bounding box center [498, 423] width 175 height 31
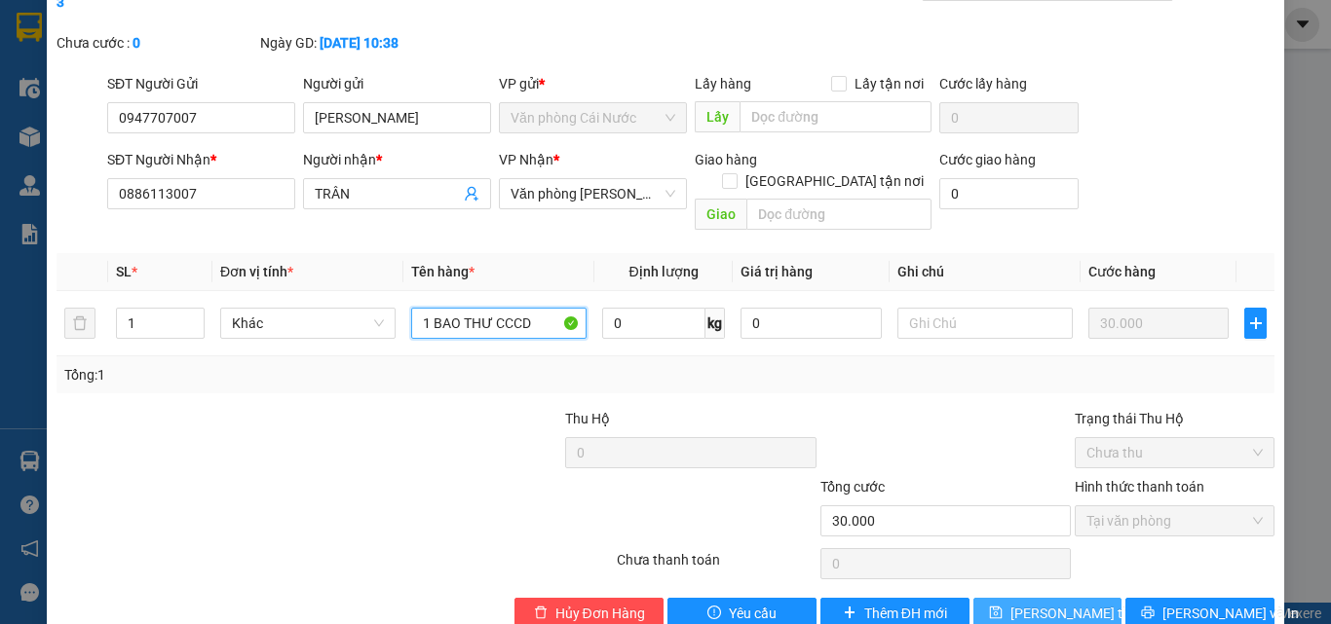
type input "1 BAO THƯ CCCD"
click at [1019, 590] on span "Lưu thay đổi" at bounding box center [1088, 613] width 156 height 21
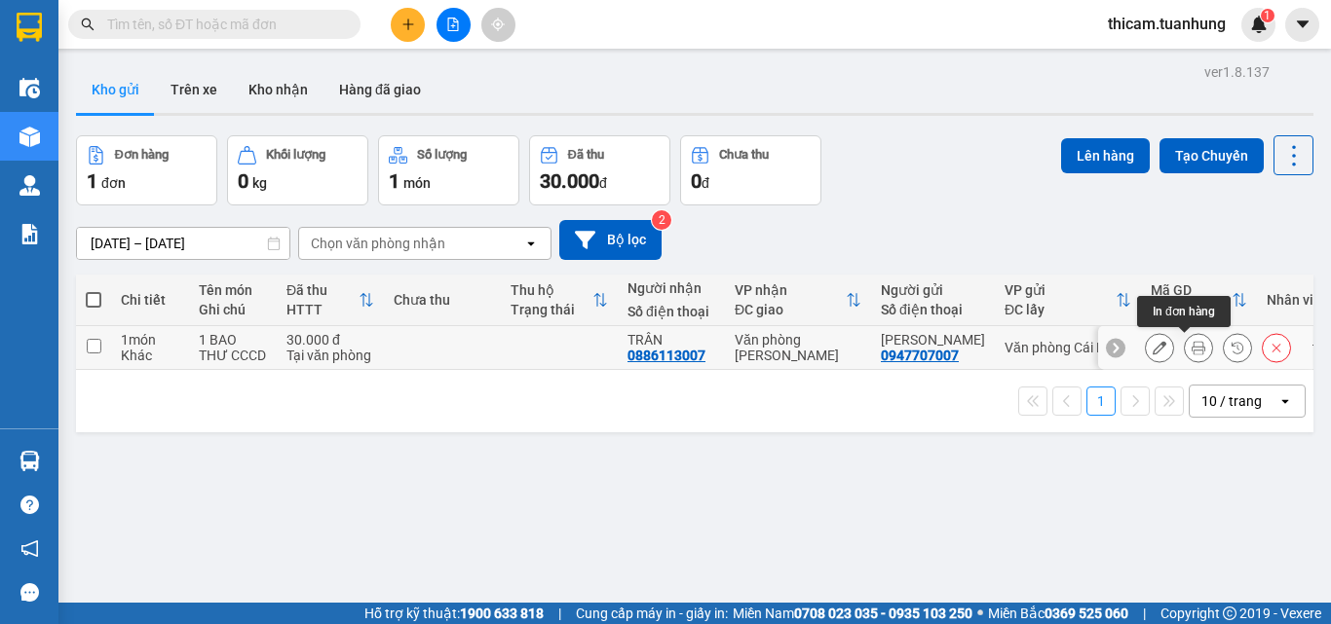
click at [1191, 350] on icon at bounding box center [1198, 348] width 14 height 14
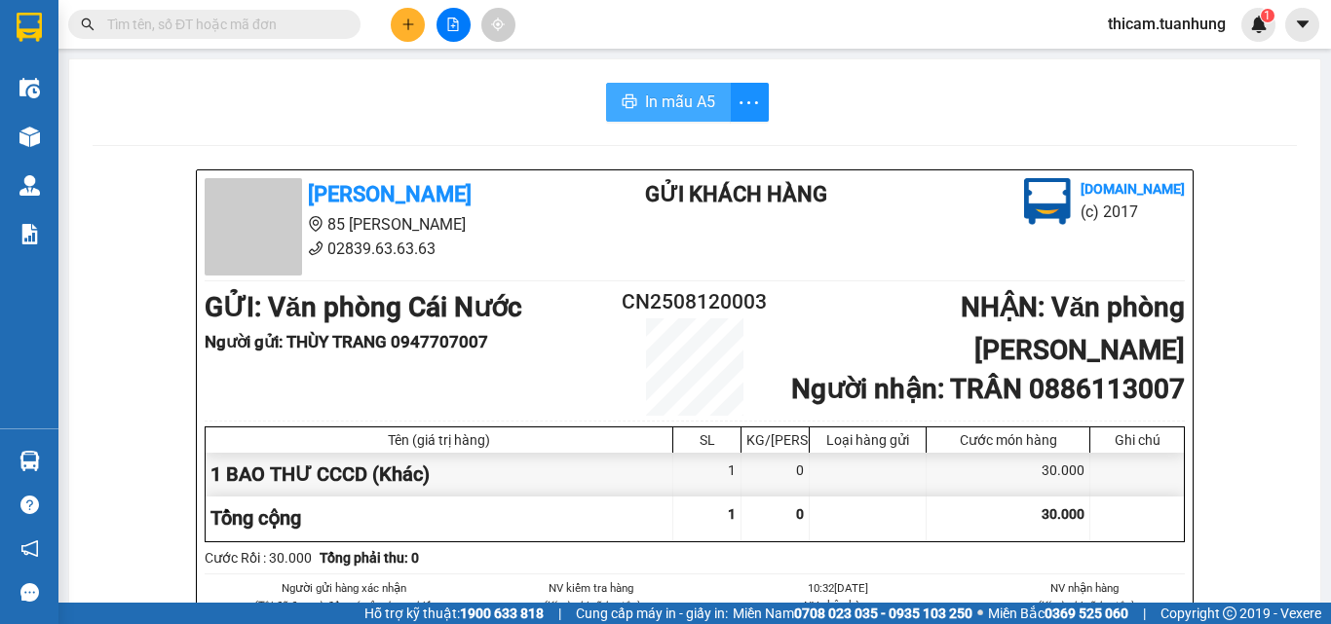
click at [675, 105] on span "In mẫu A5" at bounding box center [680, 102] width 70 height 24
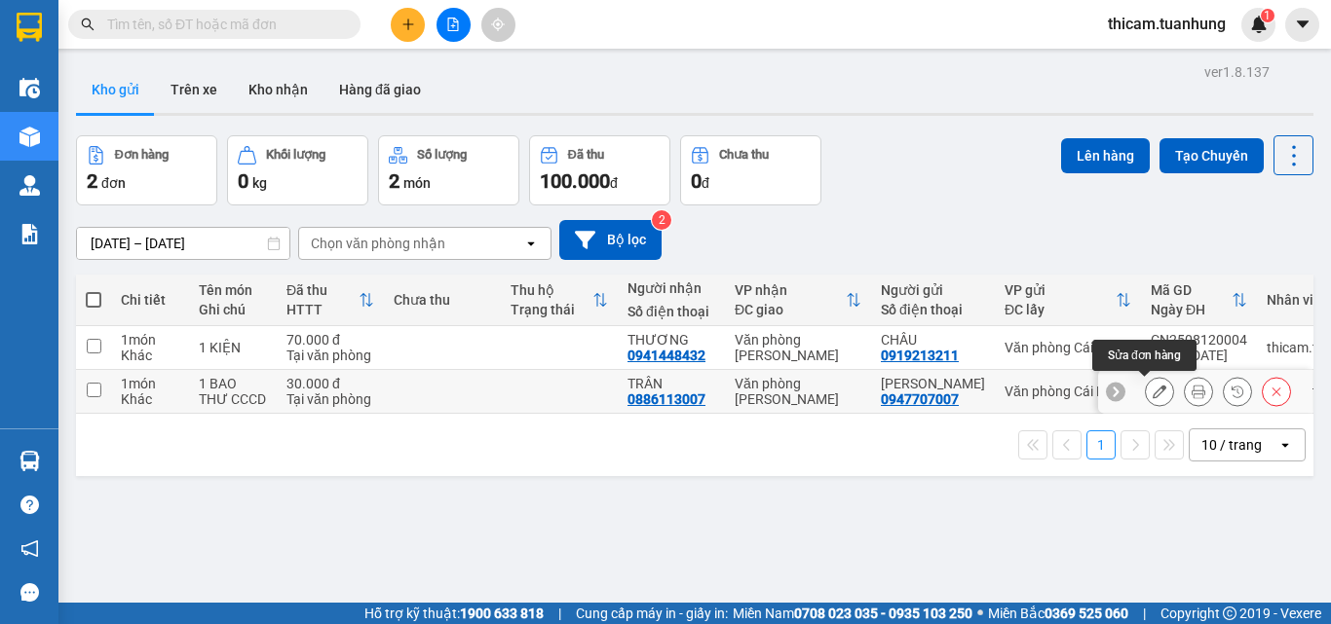
click at [1152, 386] on icon at bounding box center [1159, 392] width 14 height 14
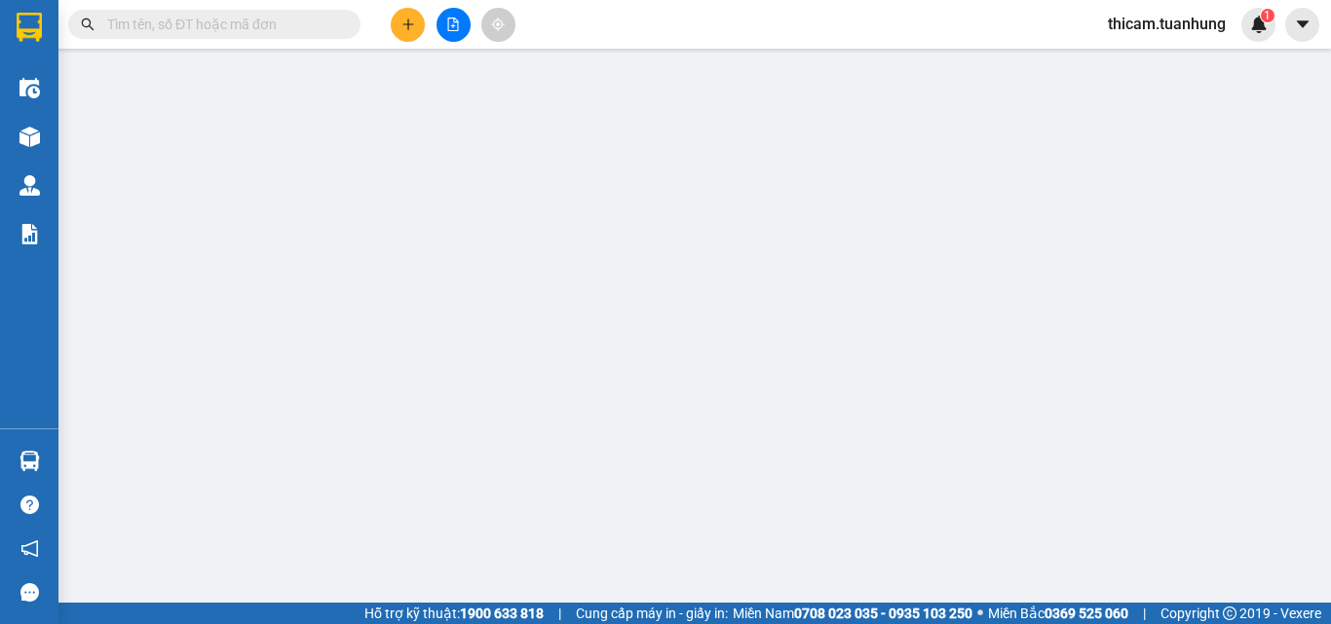
type input "0947707007"
type input "0886113007"
type input "30.000"
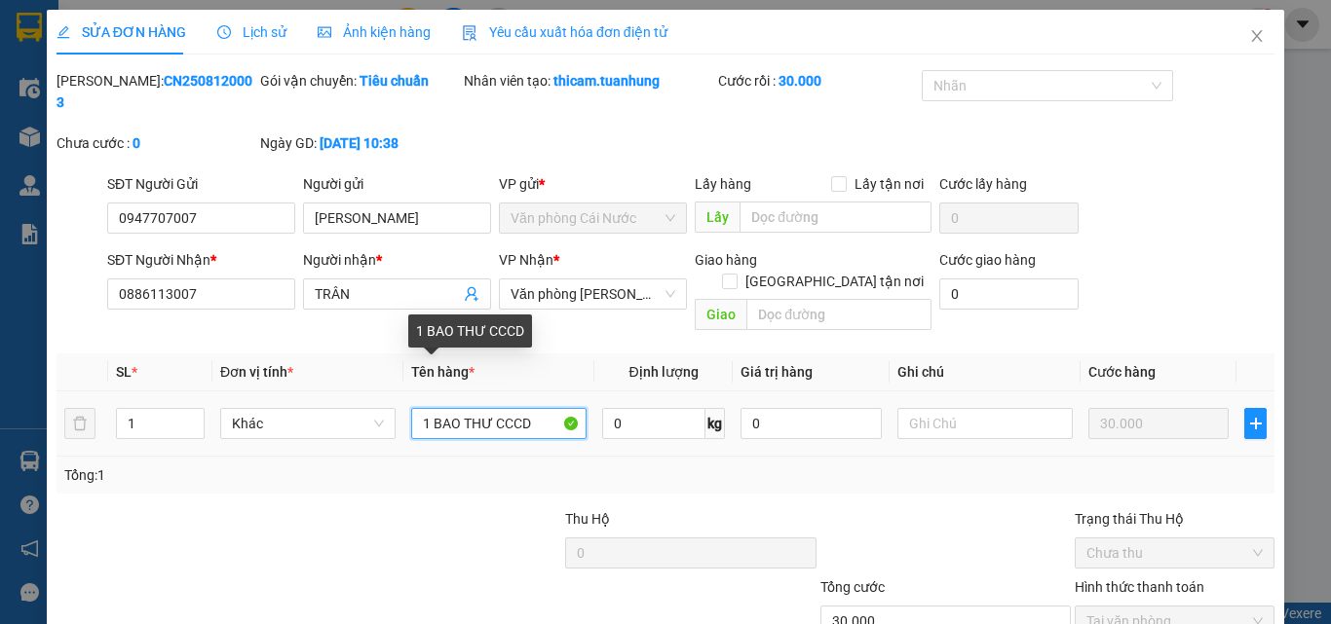
click at [533, 408] on input "1 BAO THƯ CCCD" at bounding box center [498, 423] width 175 height 31
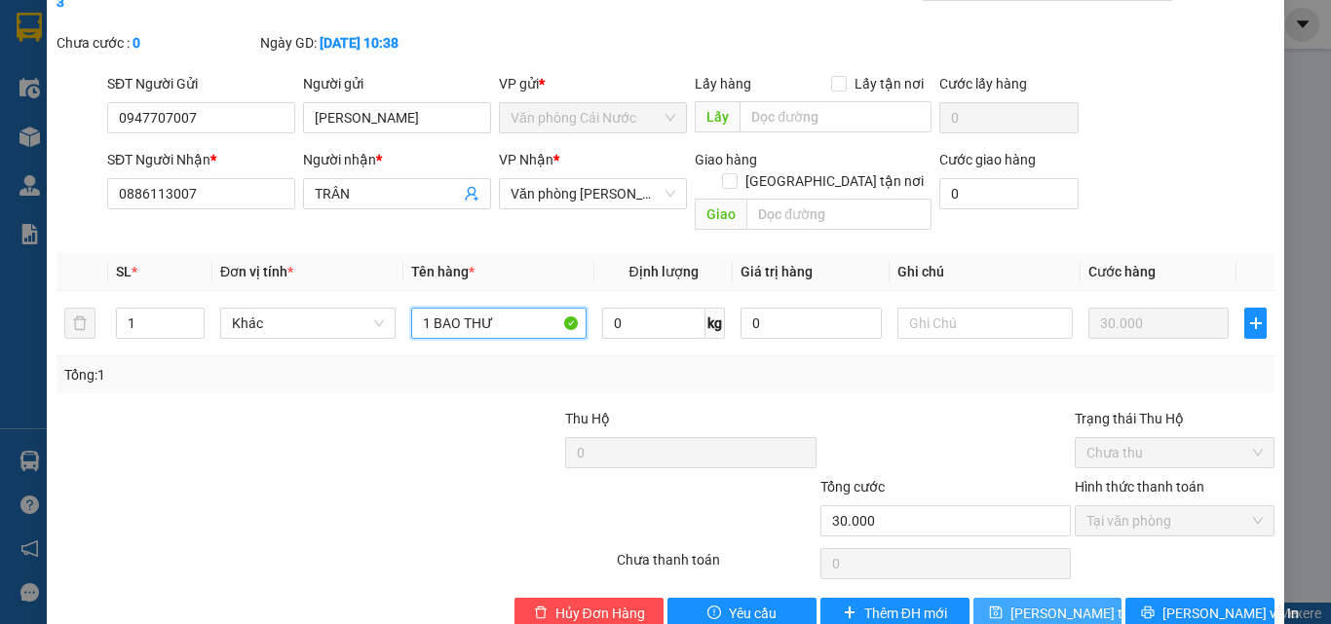
type input "1 BAO THƯ"
click at [1038, 590] on span "Lưu thay đổi" at bounding box center [1088, 613] width 156 height 21
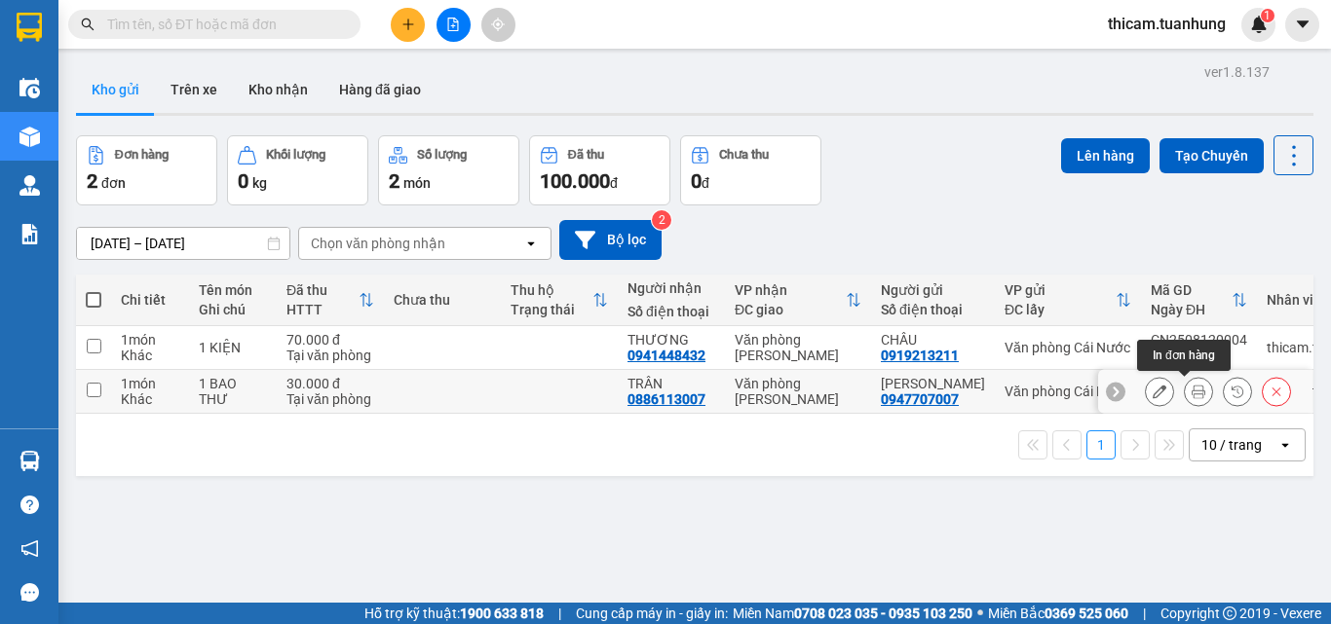
click at [1191, 391] on icon at bounding box center [1198, 392] width 14 height 14
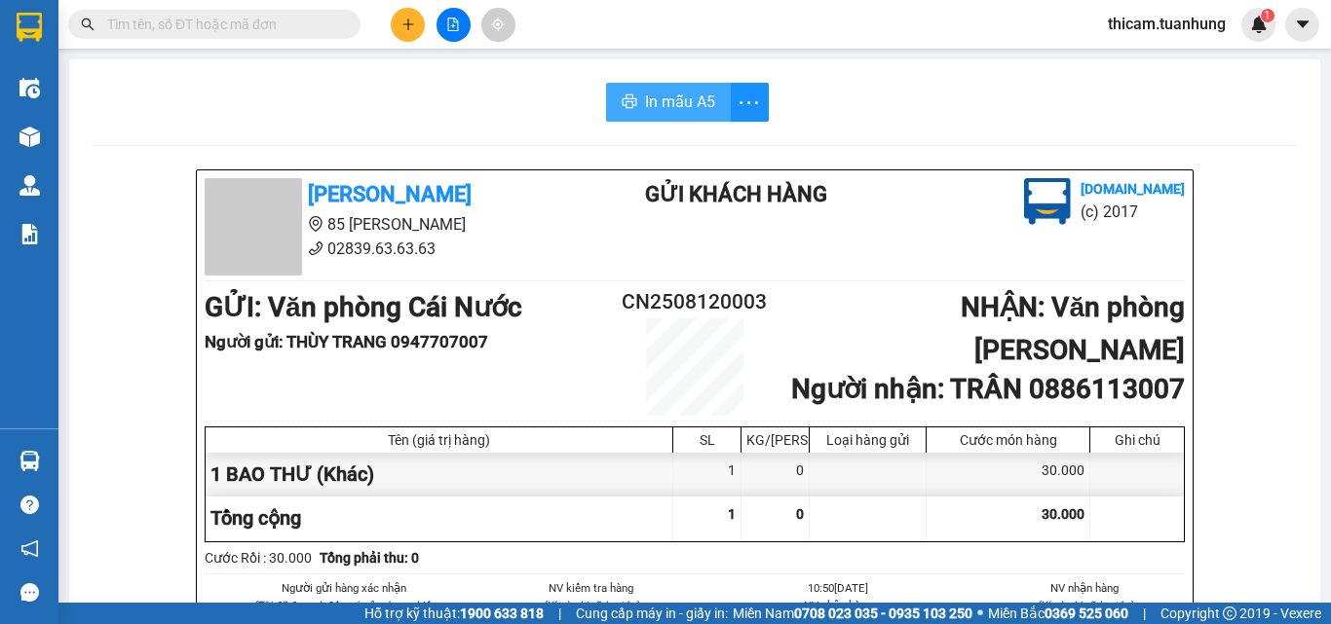
click at [683, 105] on span "In mẫu A5" at bounding box center [680, 102] width 70 height 24
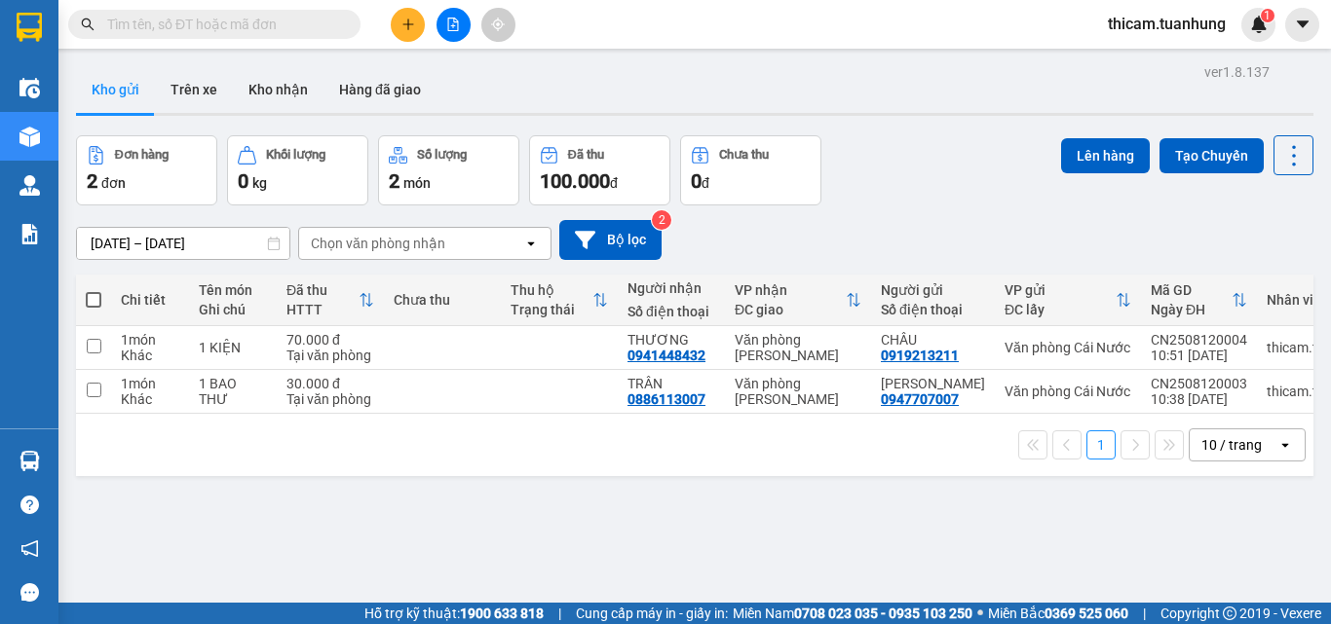
click at [98, 296] on span at bounding box center [94, 300] width 16 height 16
click at [94, 290] on input "checkbox" at bounding box center [94, 290] width 0 height 0
checkbox input "true"
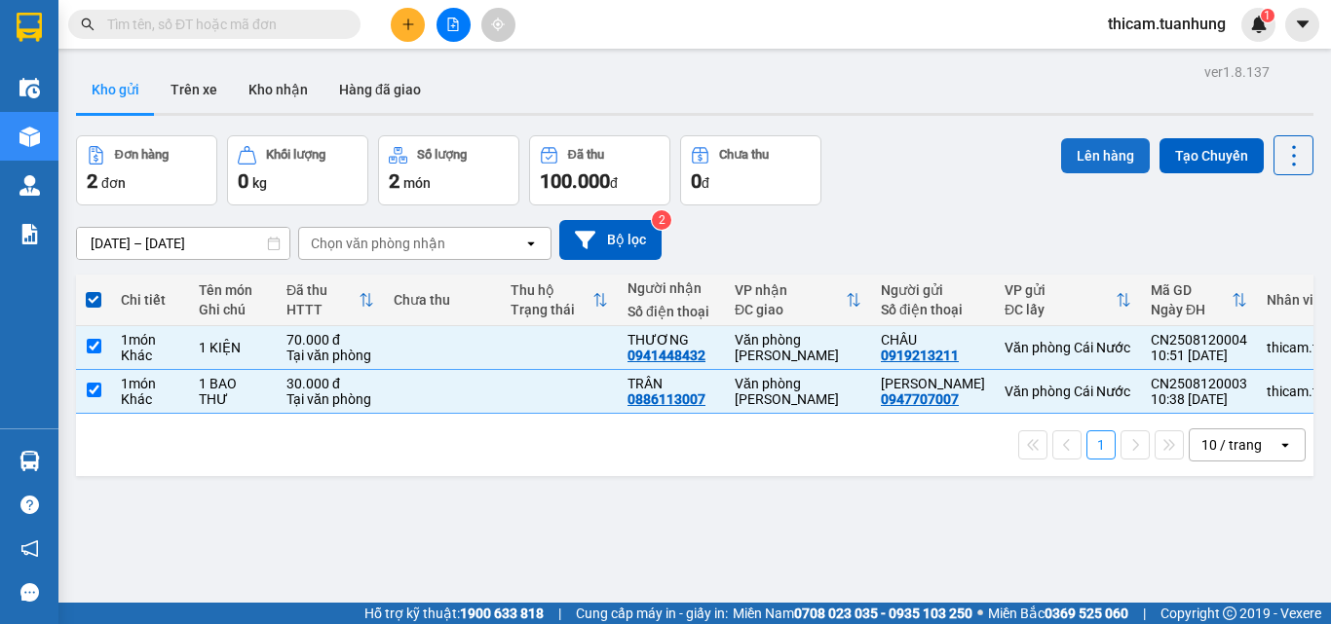
click at [1101, 166] on button "Lên hàng" at bounding box center [1105, 155] width 89 height 35
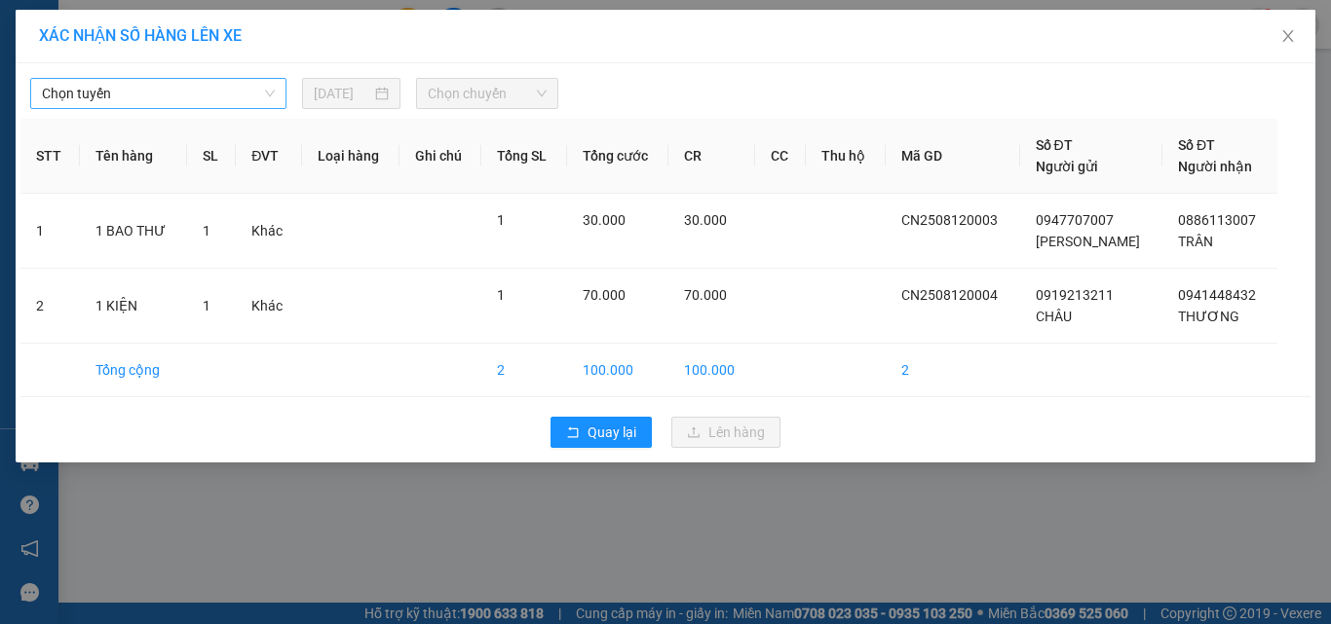
click at [241, 86] on span "Chọn tuyến" at bounding box center [158, 93] width 233 height 29
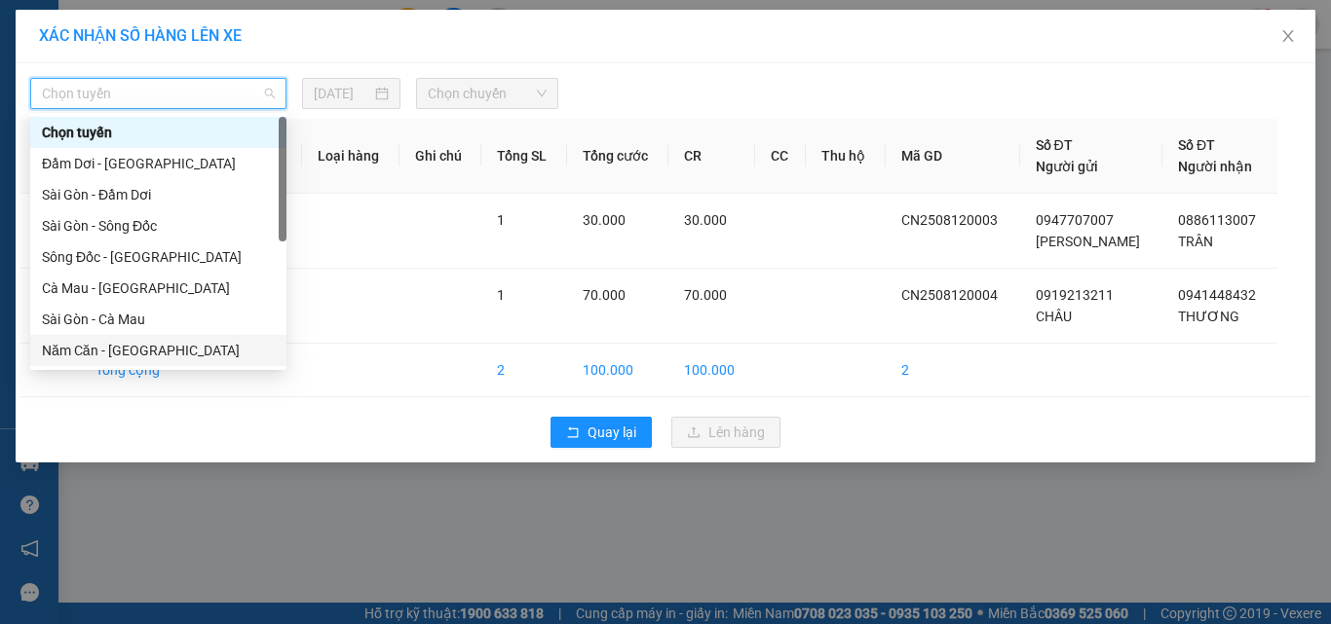
click at [104, 347] on div "Năm Căn - Sài Gòn" at bounding box center [158, 350] width 233 height 21
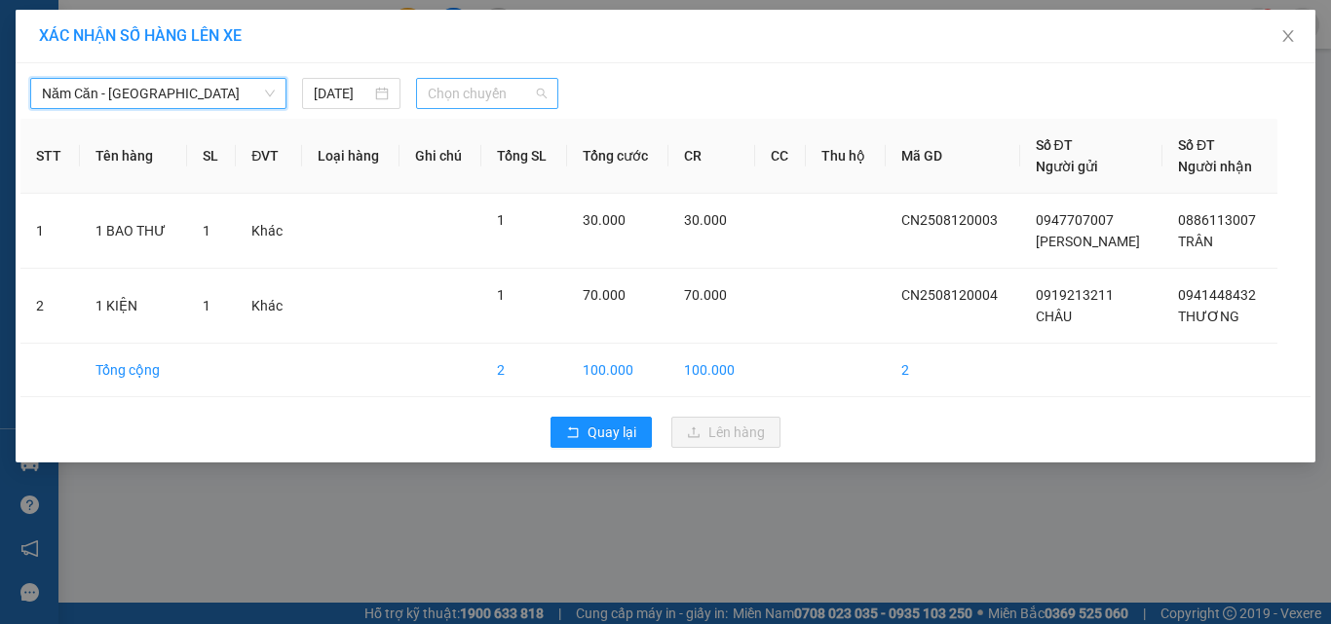
click at [525, 87] on span "Chọn chuyến" at bounding box center [488, 93] width 120 height 29
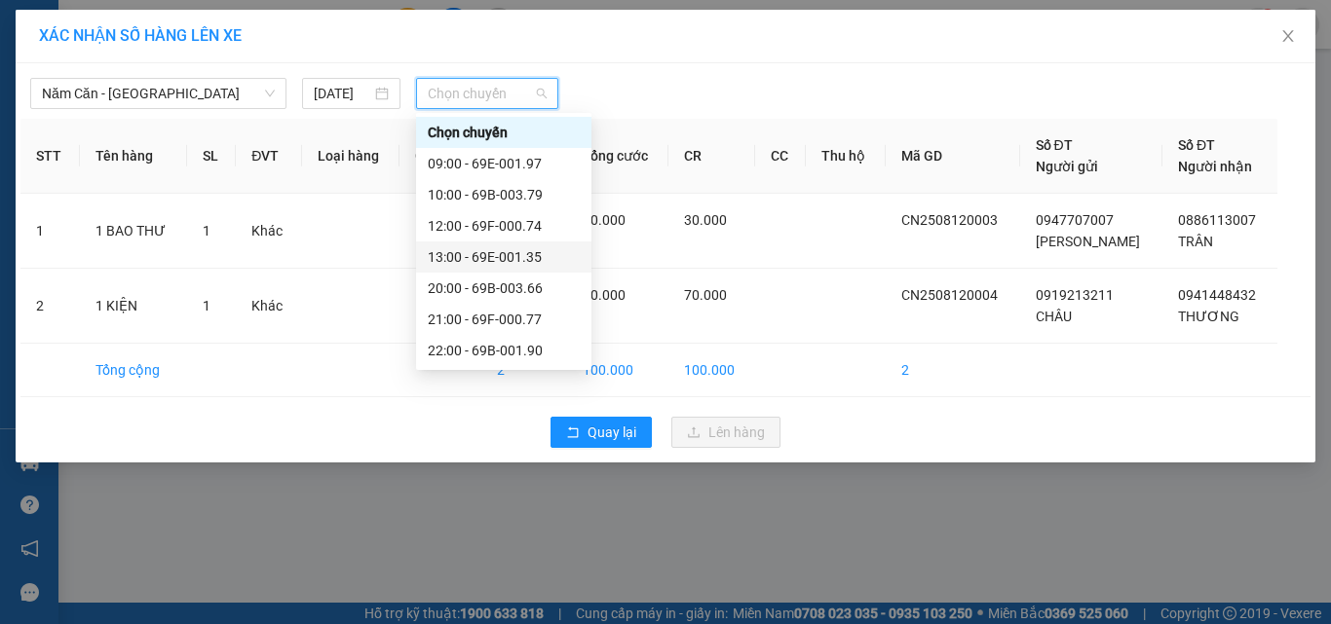
click at [517, 257] on div "13:00 - 69E-001.35" at bounding box center [504, 256] width 152 height 21
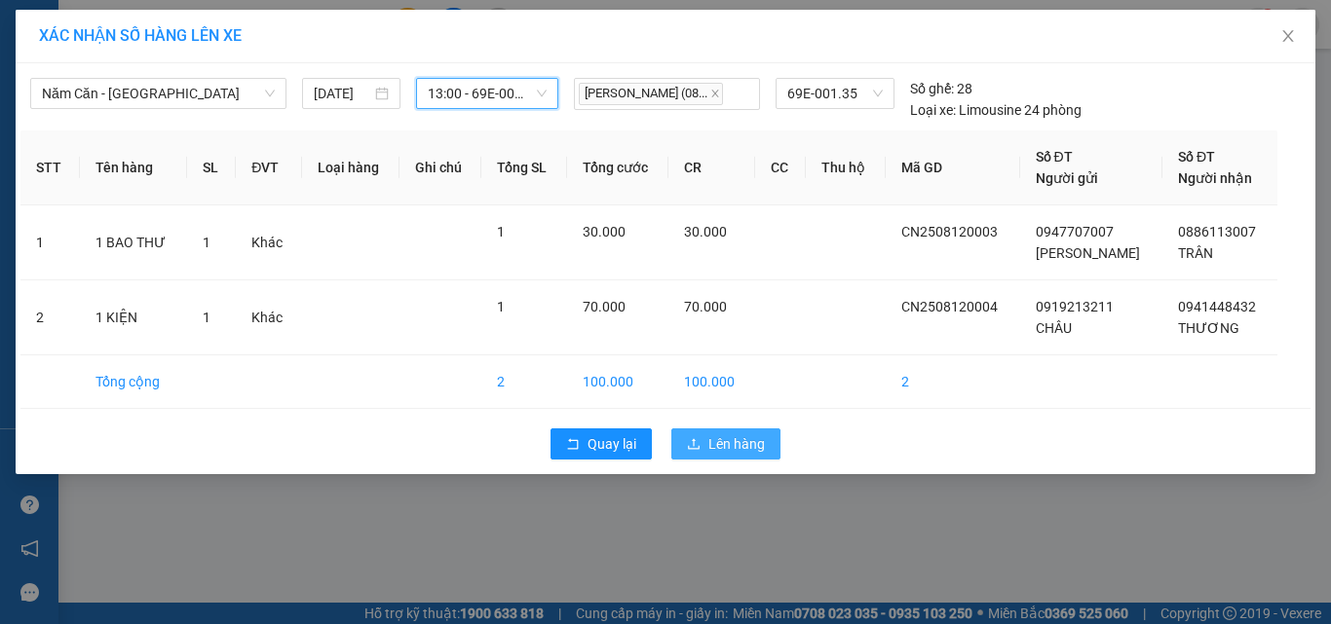
click at [711, 440] on span "Lên hàng" at bounding box center [736, 444] width 57 height 21
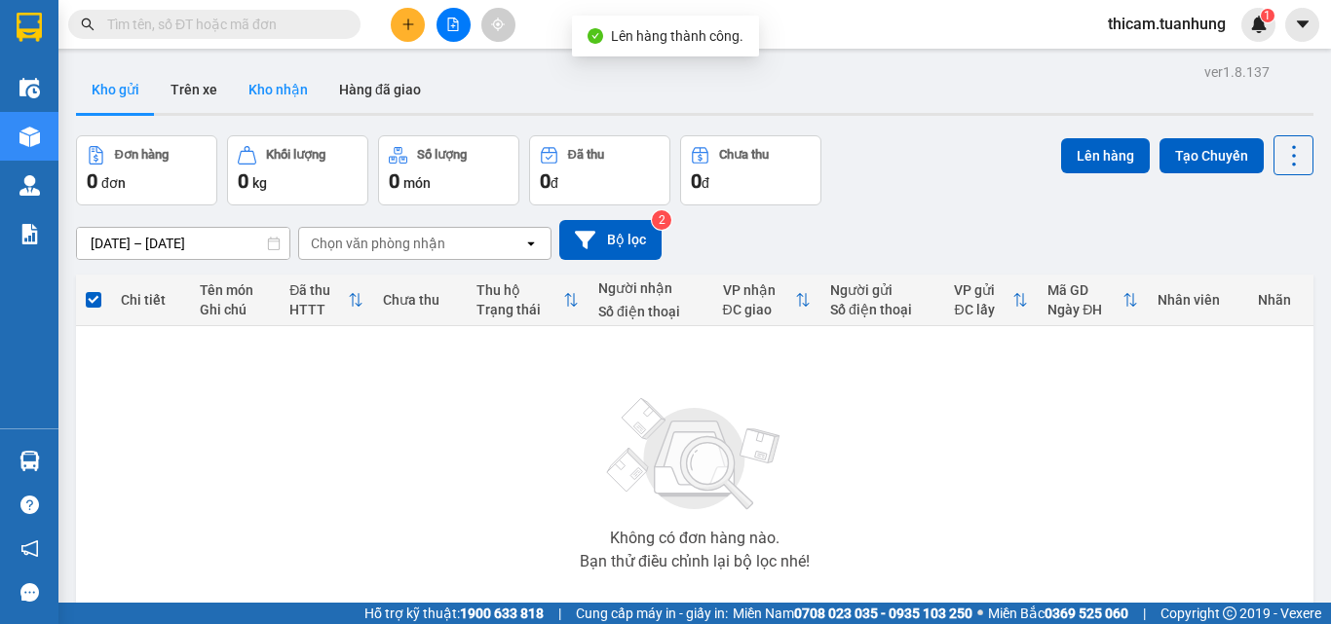
click at [280, 94] on button "Kho nhận" at bounding box center [278, 89] width 91 height 47
